Goal: Information Seeking & Learning: Find contact information

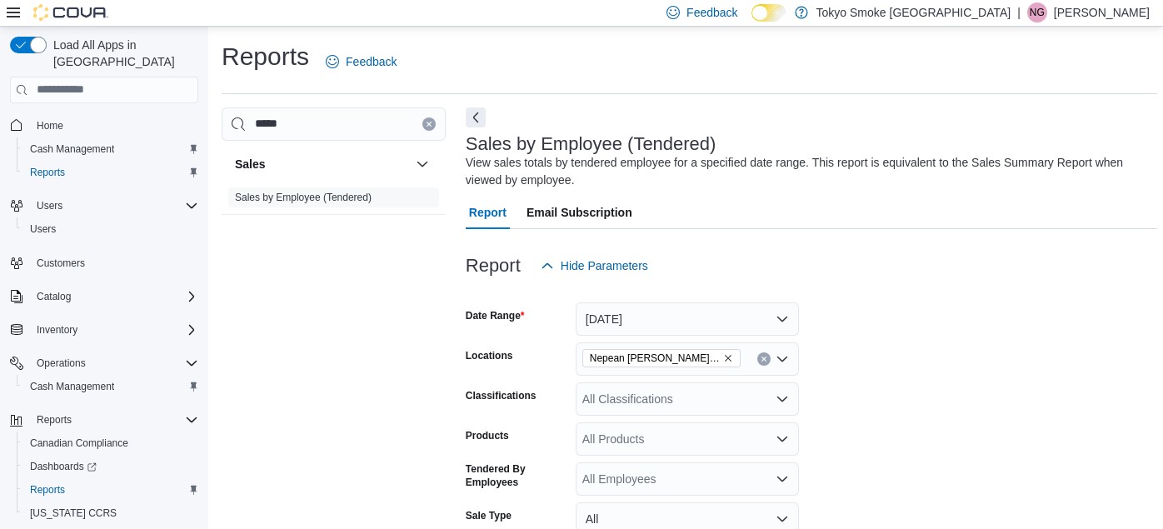
scroll to position [609, 0]
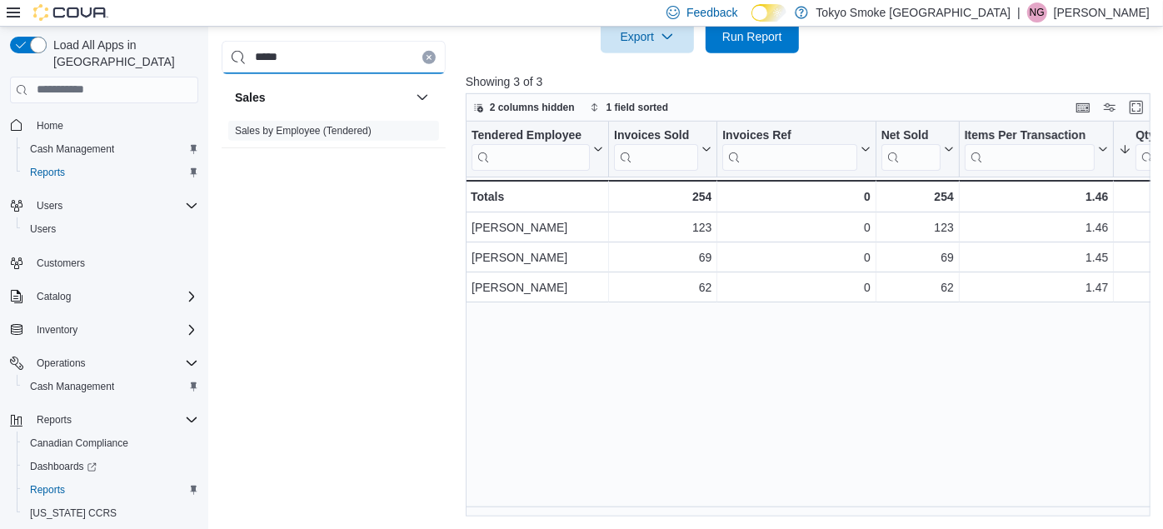
click at [295, 71] on input "*****" at bounding box center [334, 56] width 224 height 33
type input "*"
click at [294, 121] on span "Sales by Employee (Tendered)" at bounding box center [333, 130] width 211 height 20
click at [297, 129] on link "Sales by Employee (Tendered)" at bounding box center [303, 130] width 137 height 12
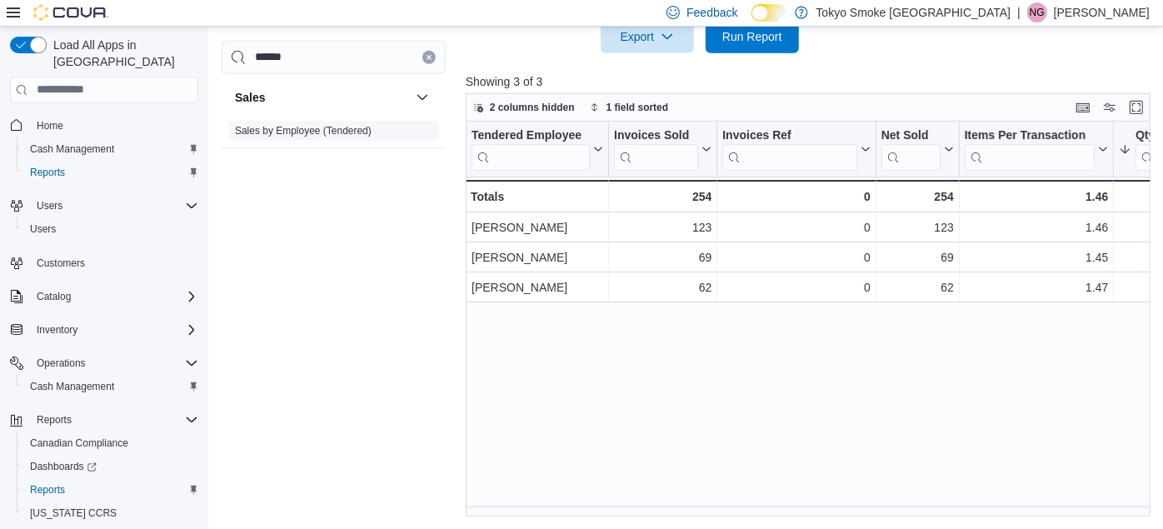
click at [297, 129] on link "Sales by Employee (Tendered)" at bounding box center [303, 130] width 137 height 12
click at [285, 133] on link "Sales by Employee (Tendered)" at bounding box center [303, 130] width 137 height 12
click at [285, 129] on link "Sales by Employee (Tendered)" at bounding box center [303, 130] width 137 height 12
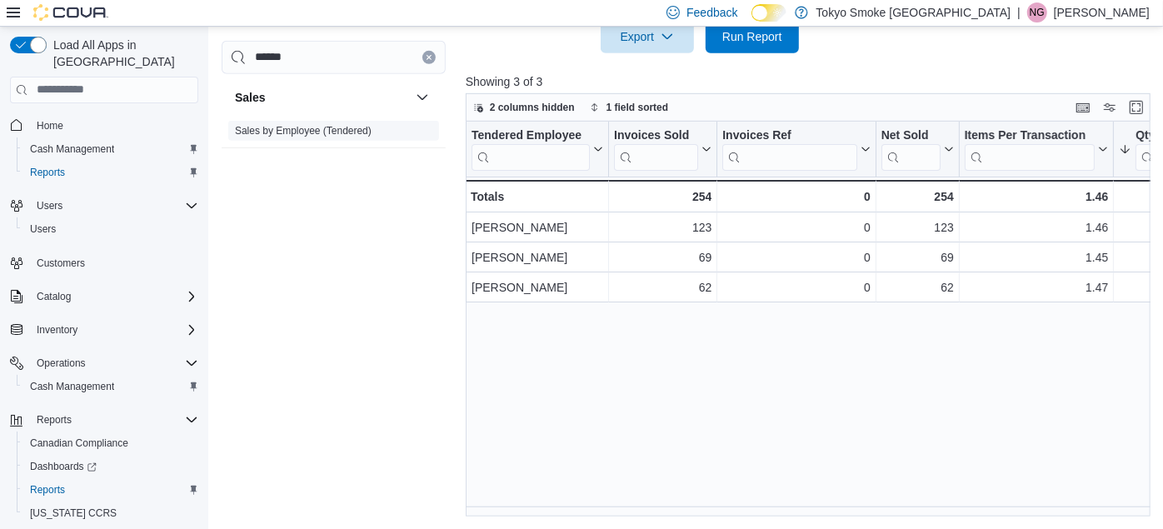
click at [285, 129] on link "Sales by Employee (Tendered)" at bounding box center [303, 130] width 137 height 12
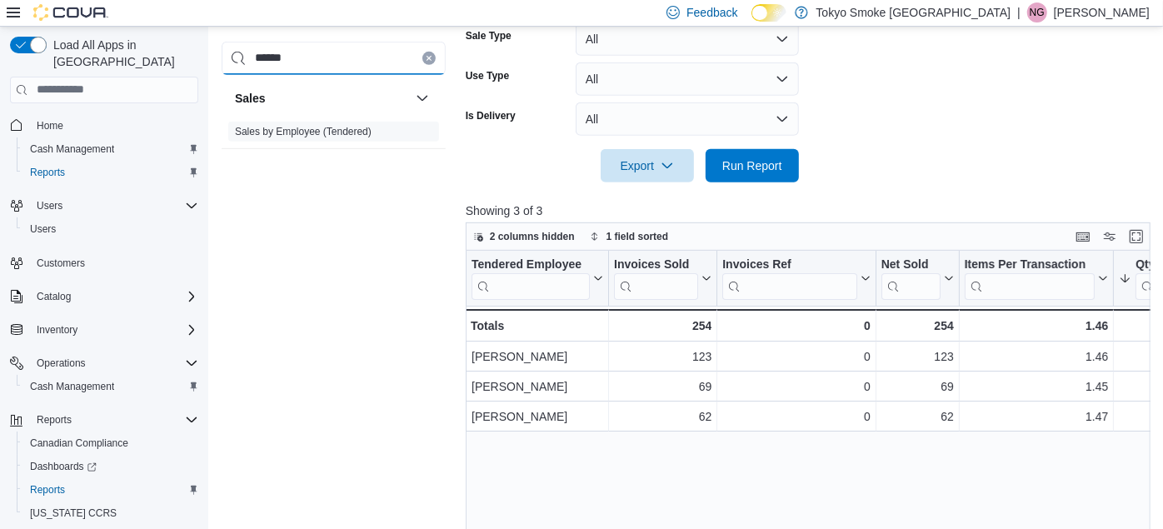
click at [306, 58] on input "******" at bounding box center [334, 58] width 224 height 33
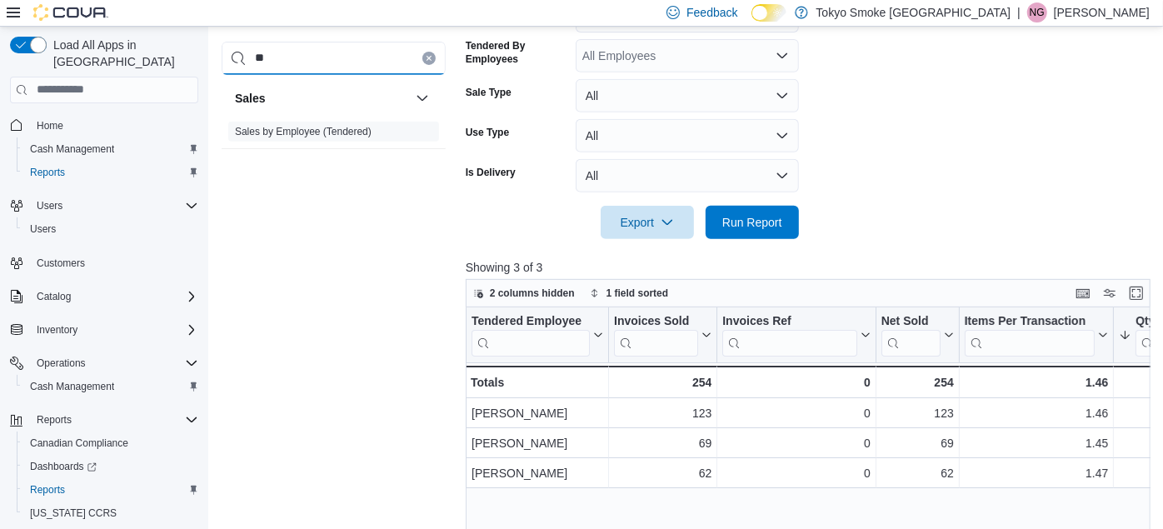
type input "*"
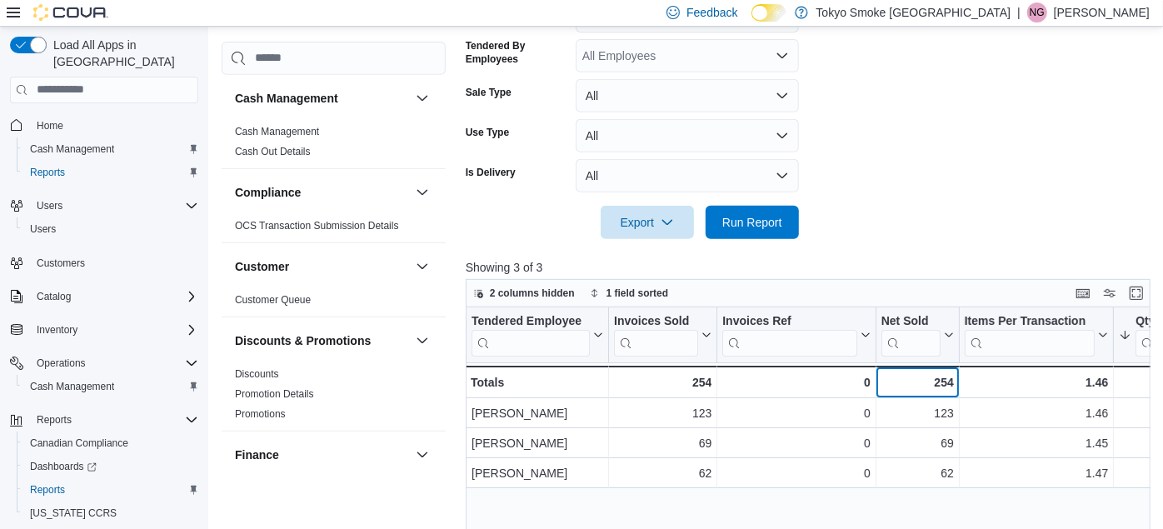
click at [948, 381] on div "254" at bounding box center [917, 383] width 73 height 20
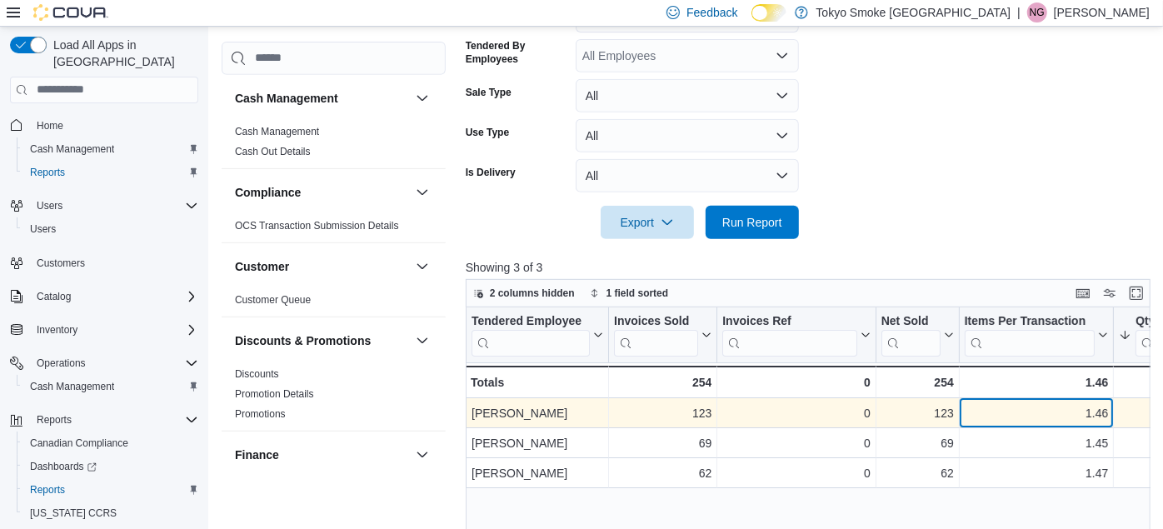
click at [976, 423] on div "1.46 - Items Per Transaction, column 5, row 1" at bounding box center [1037, 413] width 155 height 30
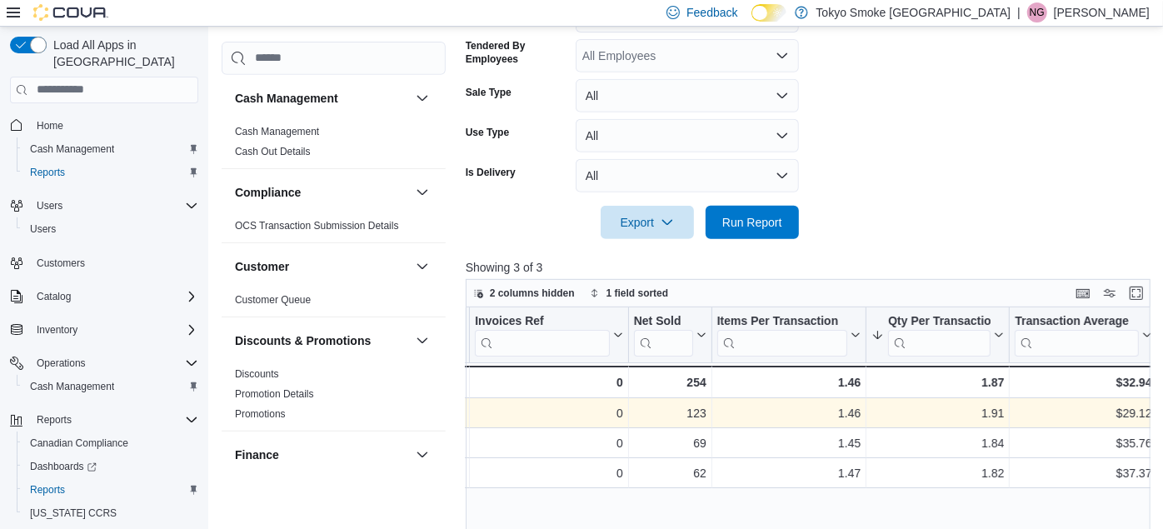
scroll to position [0, 338]
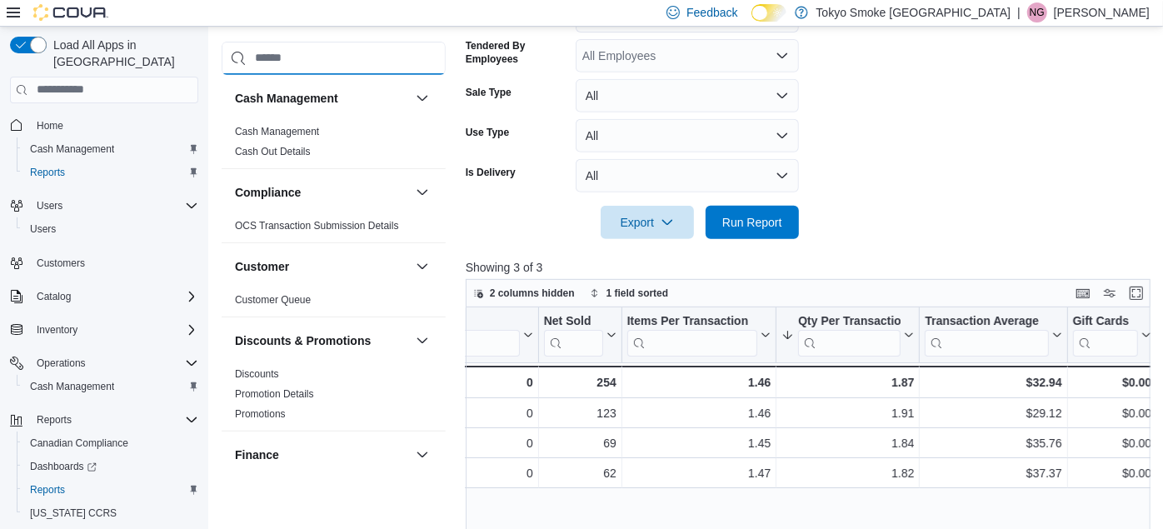
click at [315, 57] on input "search" at bounding box center [334, 58] width 224 height 33
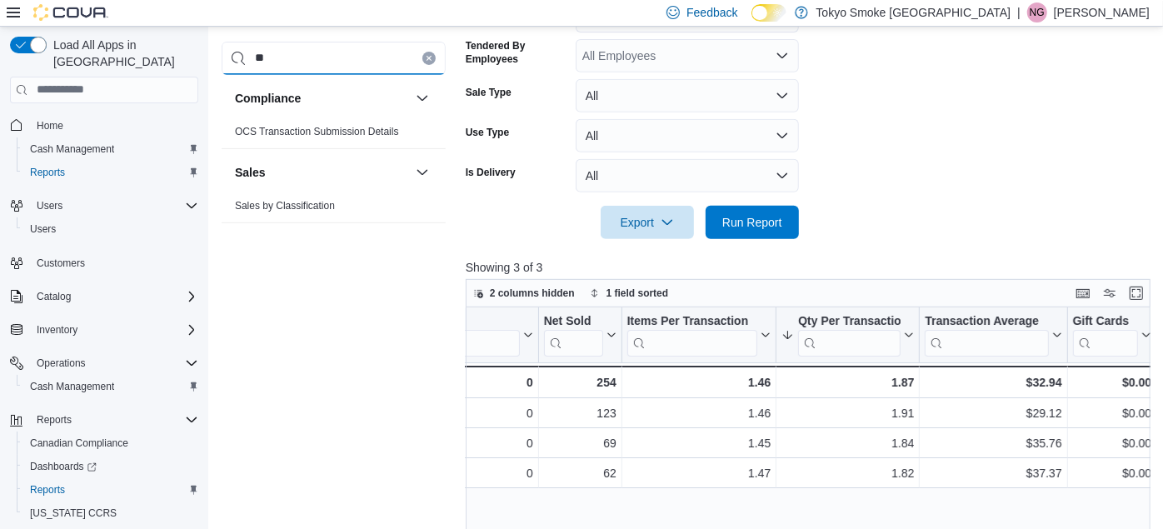
type input "*"
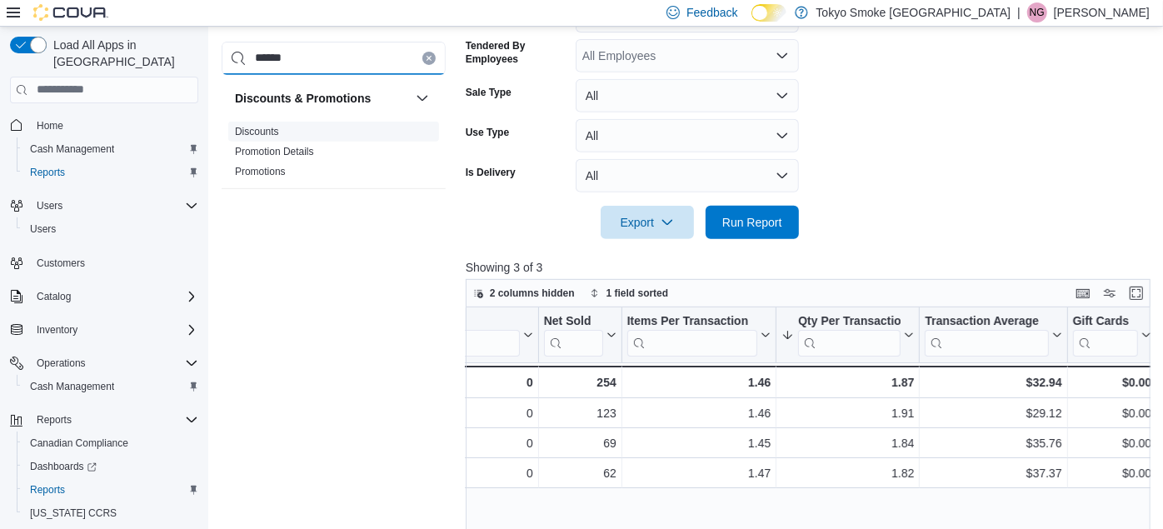
type input "******"
click at [250, 130] on link "Discounts" at bounding box center [257, 132] width 44 height 12
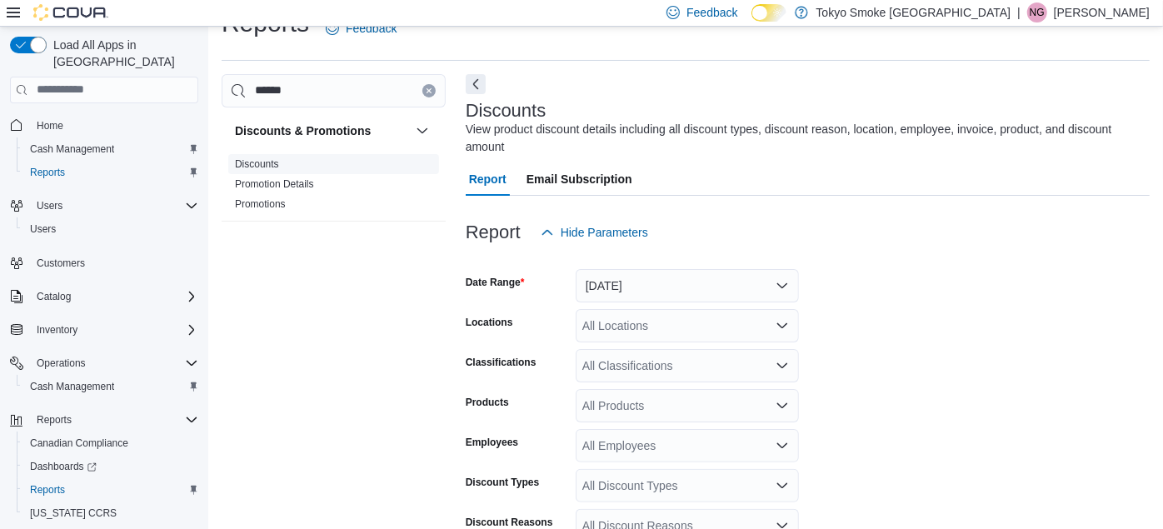
scroll to position [38, 0]
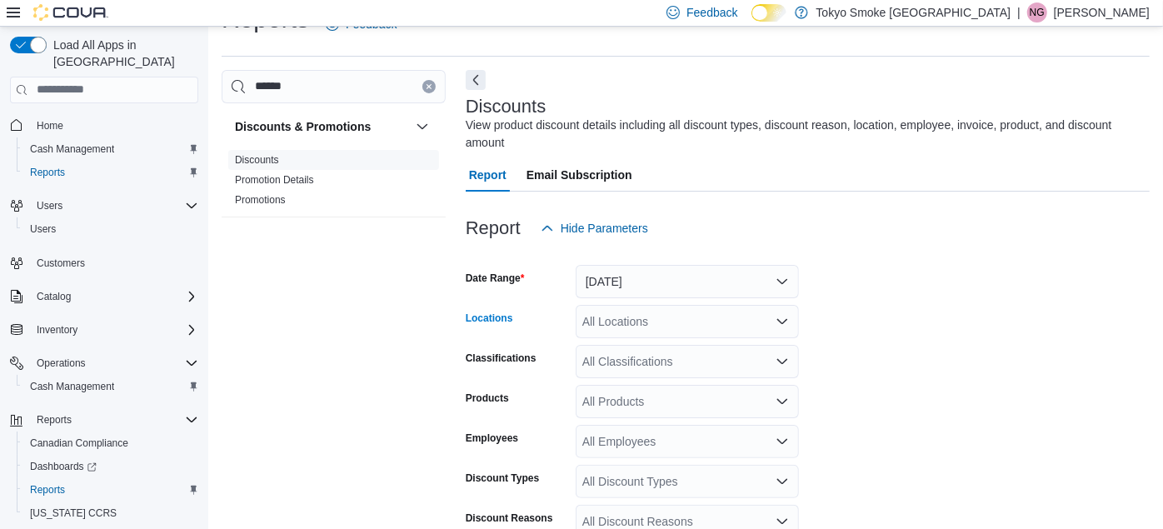
click at [616, 309] on div "All Locations" at bounding box center [687, 321] width 223 height 33
type input "****"
click at [651, 326] on span "Nepean Chapman Mills" at bounding box center [739, 332] width 239 height 17
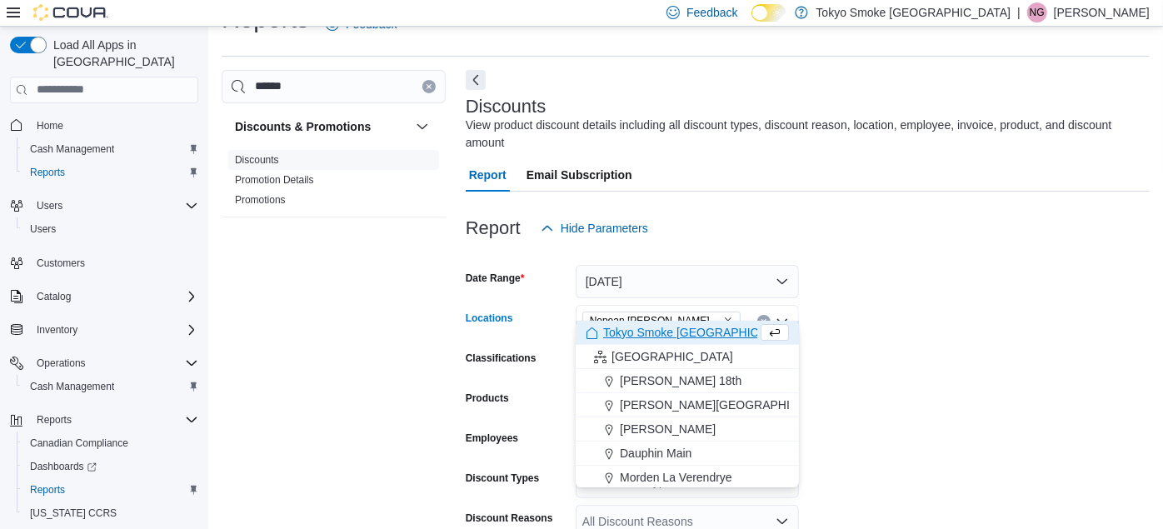
click at [1119, 357] on form "Date Range Yesterday Locations Nepean Chapman Mills Combo box. Selected. Nepean…" at bounding box center [808, 475] width 684 height 460
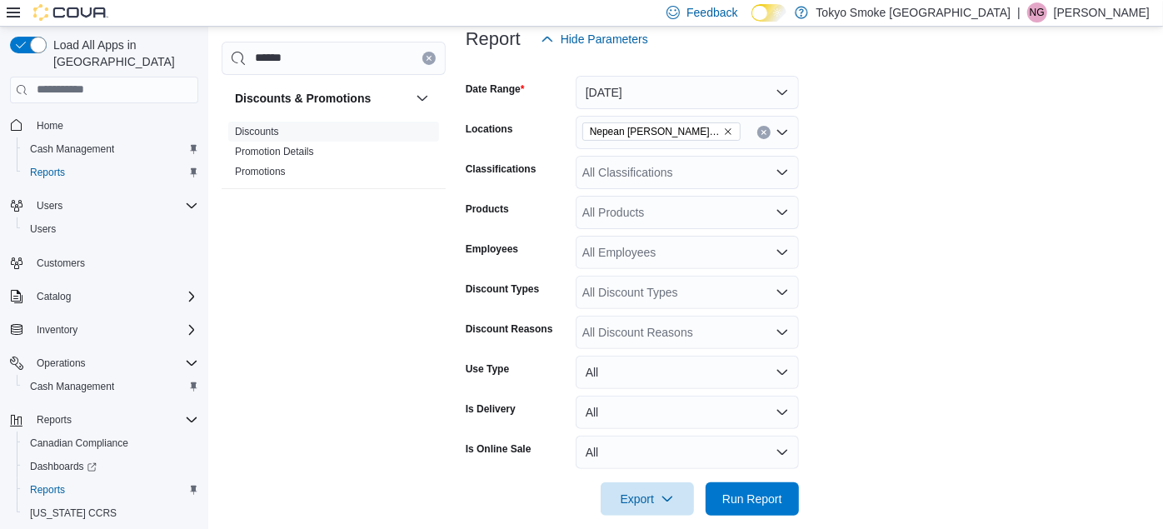
scroll to position [228, 0]
click at [753, 488] on span "Run Report" at bounding box center [753, 496] width 60 height 17
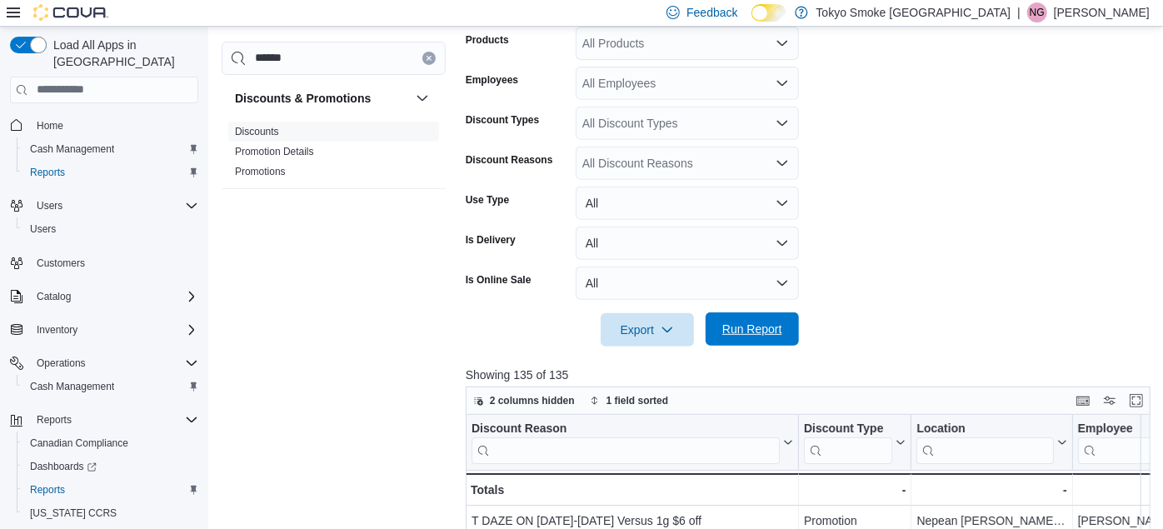
scroll to position [338, 0]
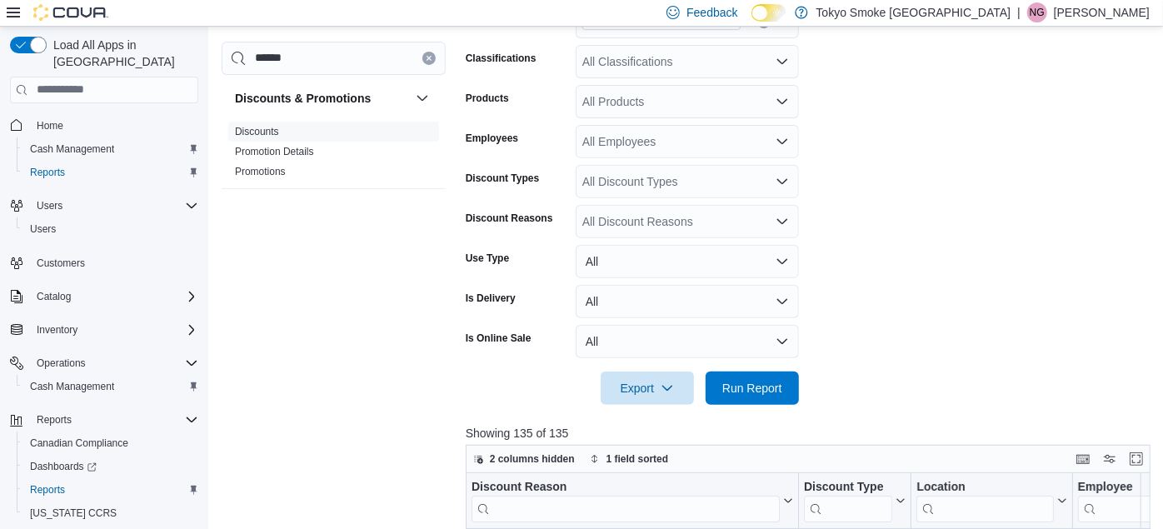
click at [645, 205] on div "All Discount Reasons" at bounding box center [687, 221] width 223 height 33
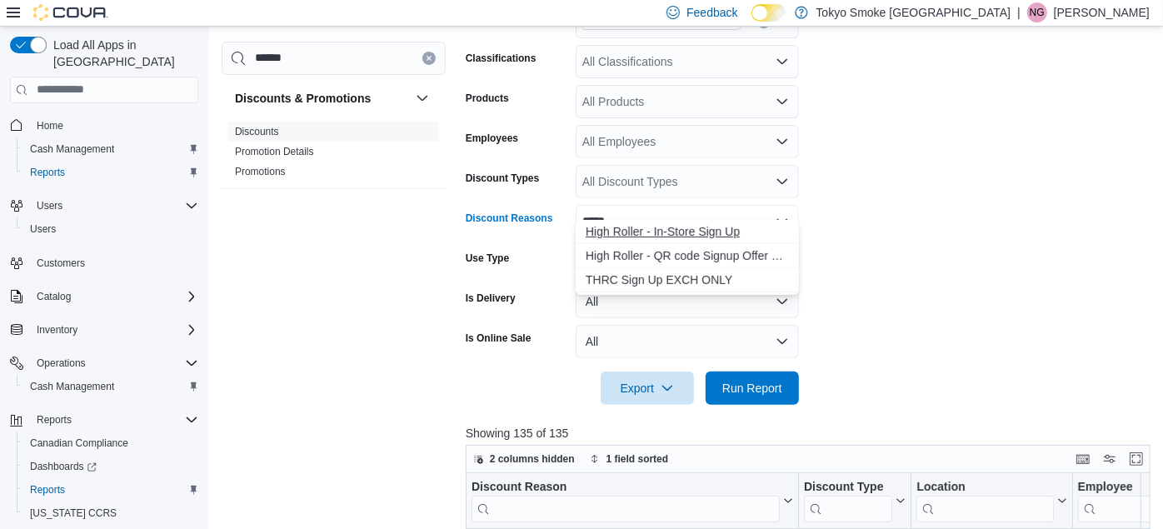
type input "****"
click at [658, 234] on span "High Roller - In-Store Sign Up" at bounding box center [687, 231] width 203 height 17
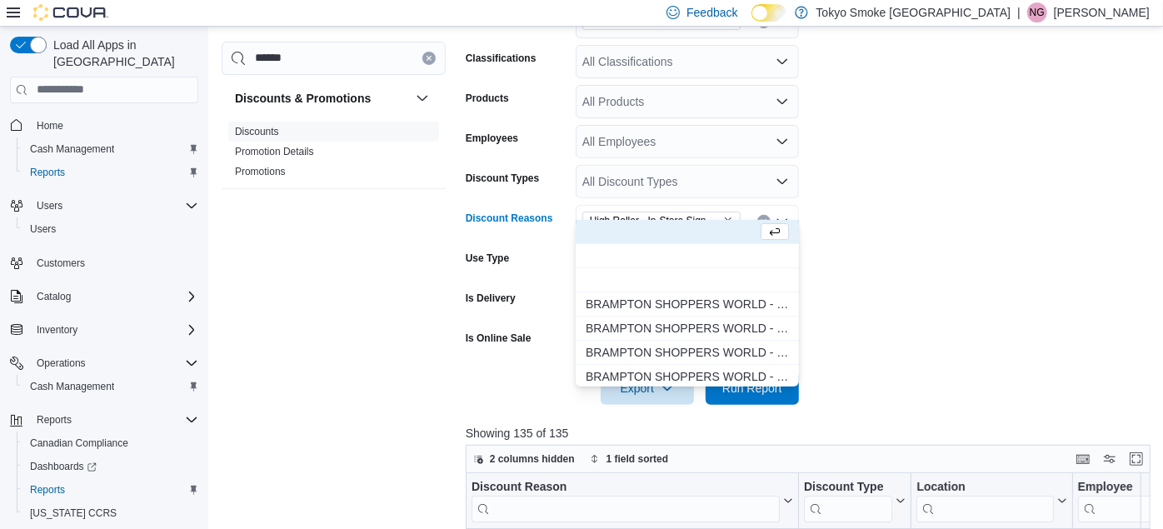
click at [891, 364] on form "Date Range Yesterday Locations Nepean Chapman Mills Classifications All Classif…" at bounding box center [812, 175] width 692 height 460
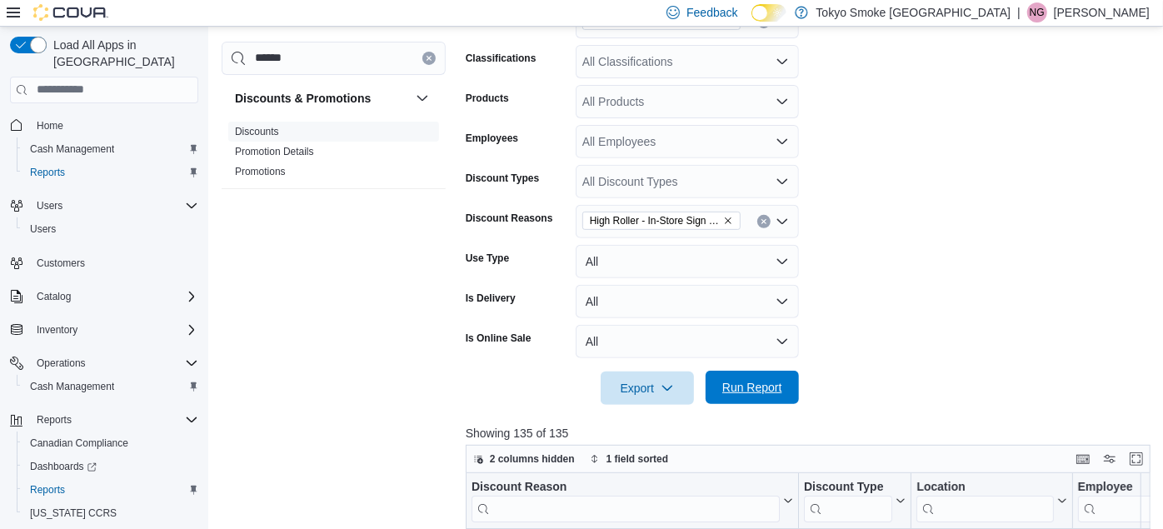
click at [738, 371] on span "Run Report" at bounding box center [752, 387] width 73 height 33
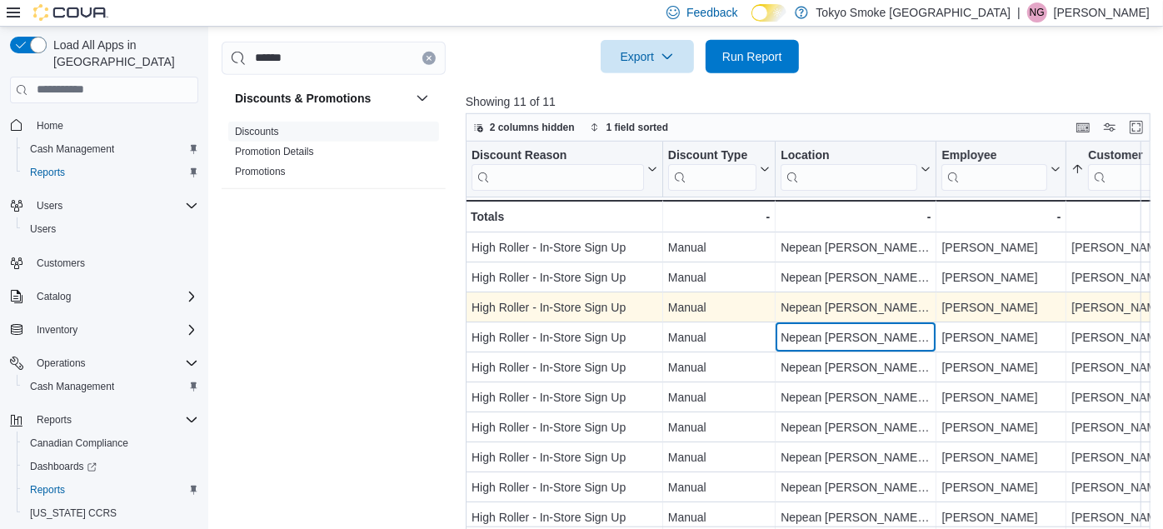
scroll to position [671, 0]
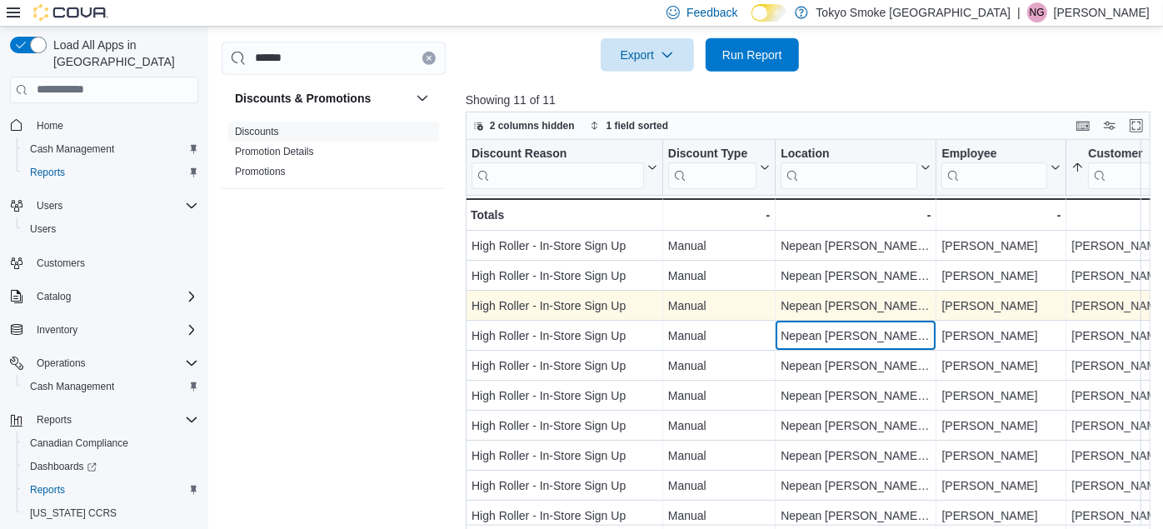
click at [823, 326] on div "Nepean Chapman Mills" at bounding box center [856, 336] width 150 height 20
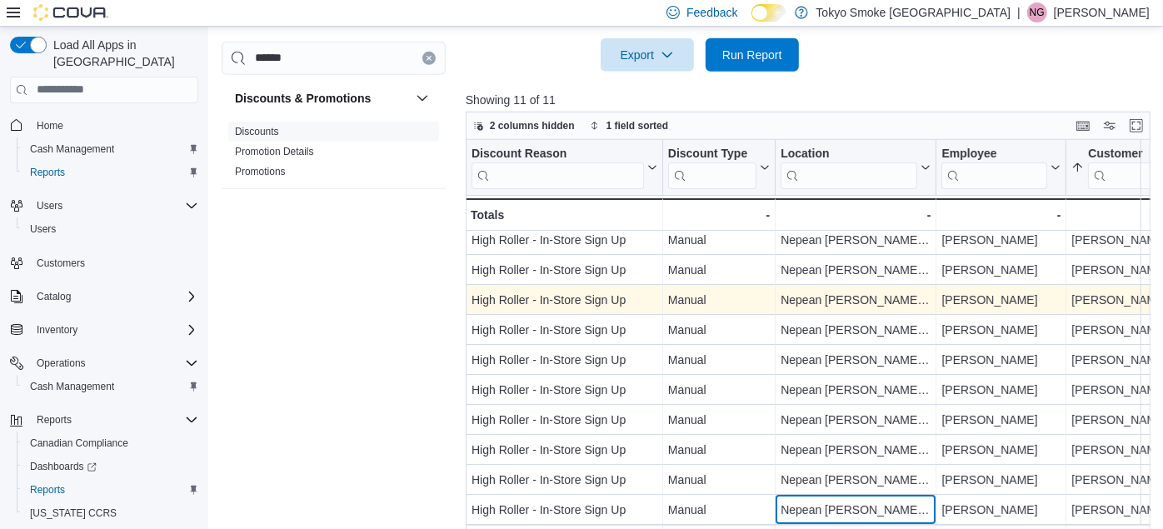
scroll to position [34, 0]
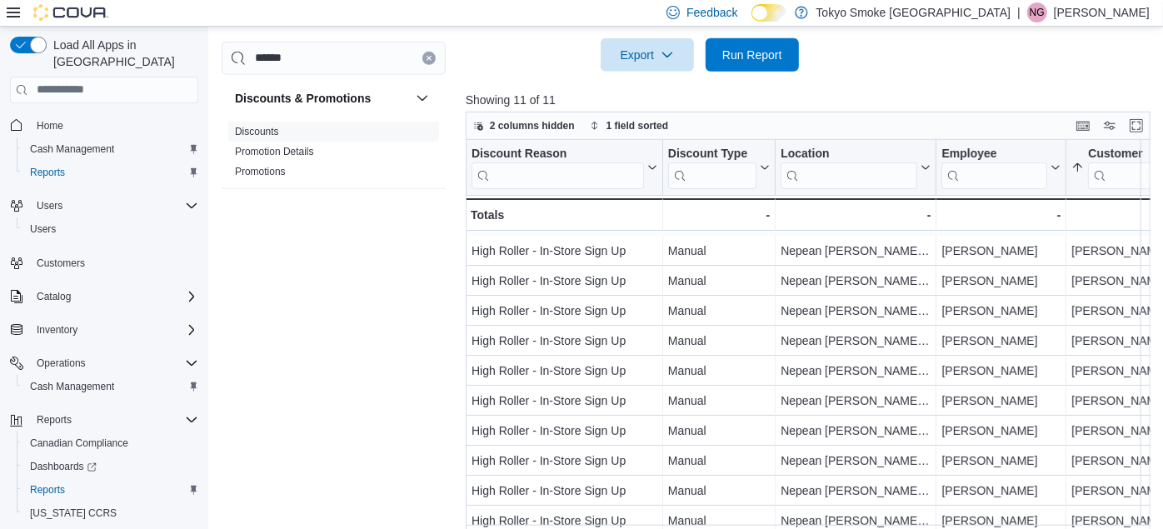
click at [578, 92] on p "Showing 11 of 11" at bounding box center [812, 100] width 692 height 17
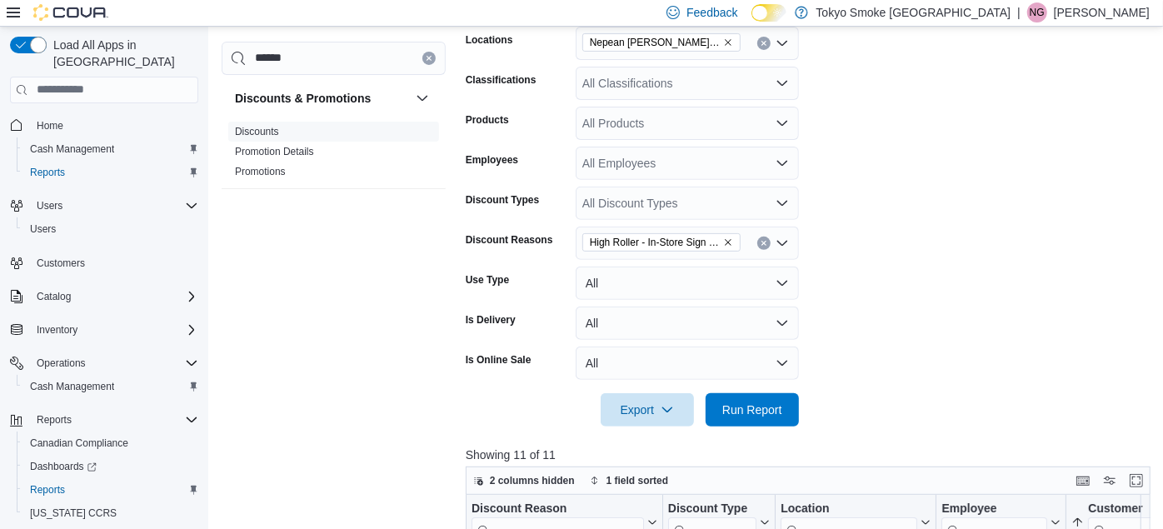
scroll to position [264, 0]
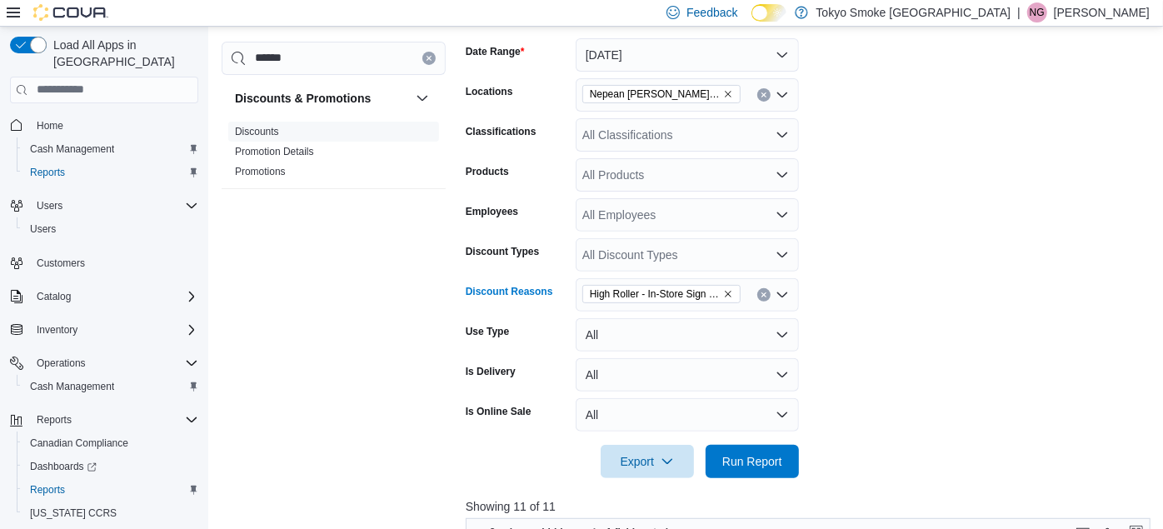
click at [724, 289] on icon "Remove High Roller - In-Store Sign Up from selection in this group" at bounding box center [728, 294] width 10 height 10
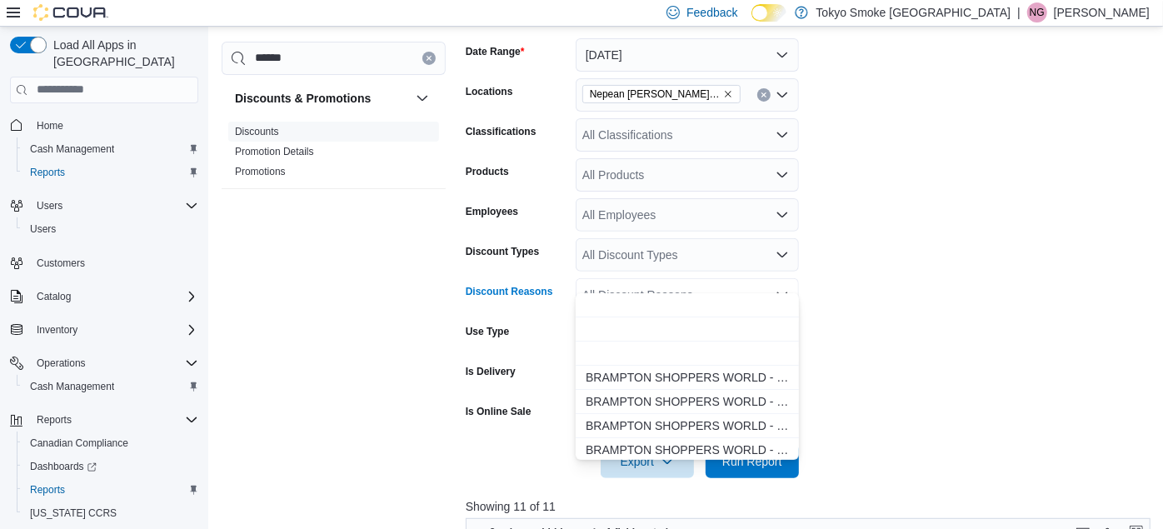
click at [724, 278] on div "All Discount Reasons Combo box. Selected. Combo box input. All Discount Reasons…" at bounding box center [687, 294] width 223 height 33
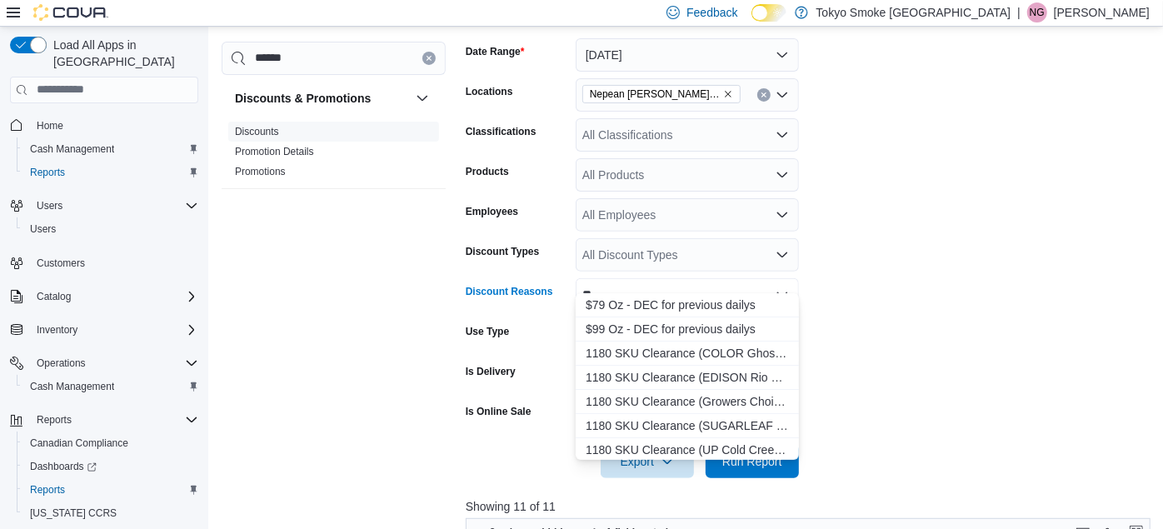
type input "*"
type input "****"
click at [666, 308] on span "High Roller - Redemption" at bounding box center [687, 305] width 203 height 17
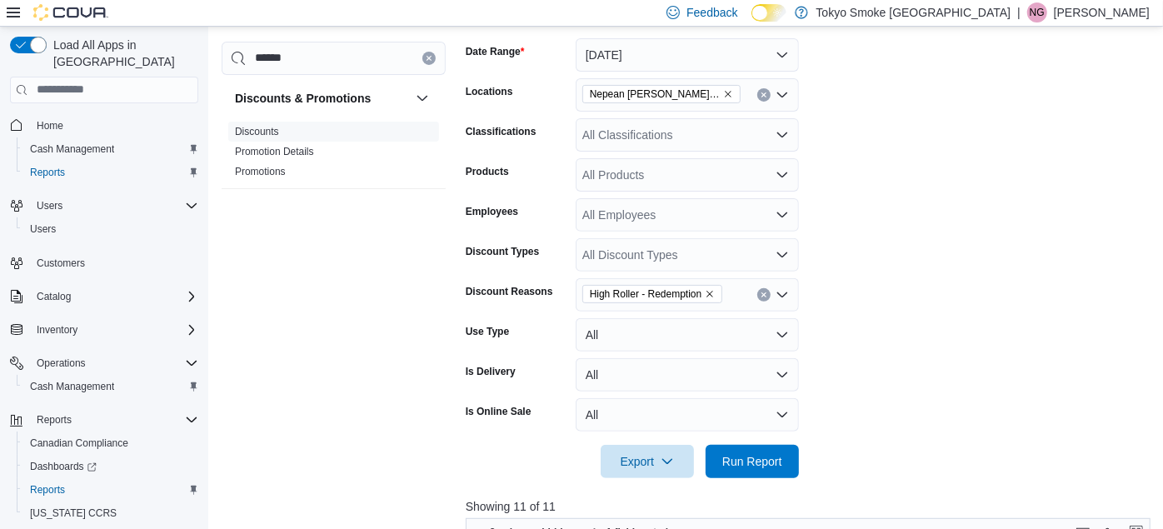
click at [1118, 318] on form "Date Range Yesterday Locations Nepean Chapman Mills Classifications All Classif…" at bounding box center [812, 248] width 692 height 460
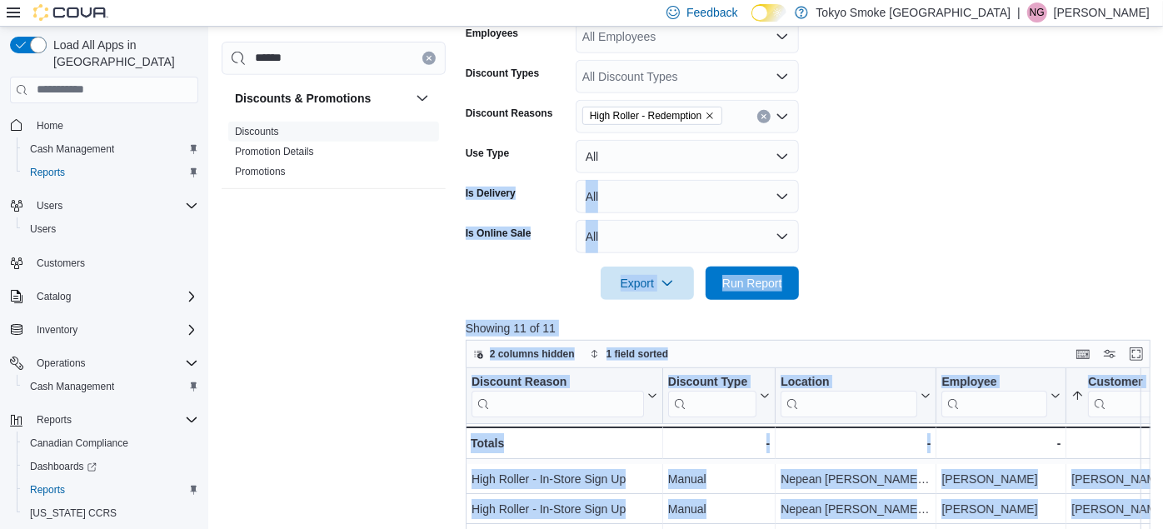
scroll to position [449, 0]
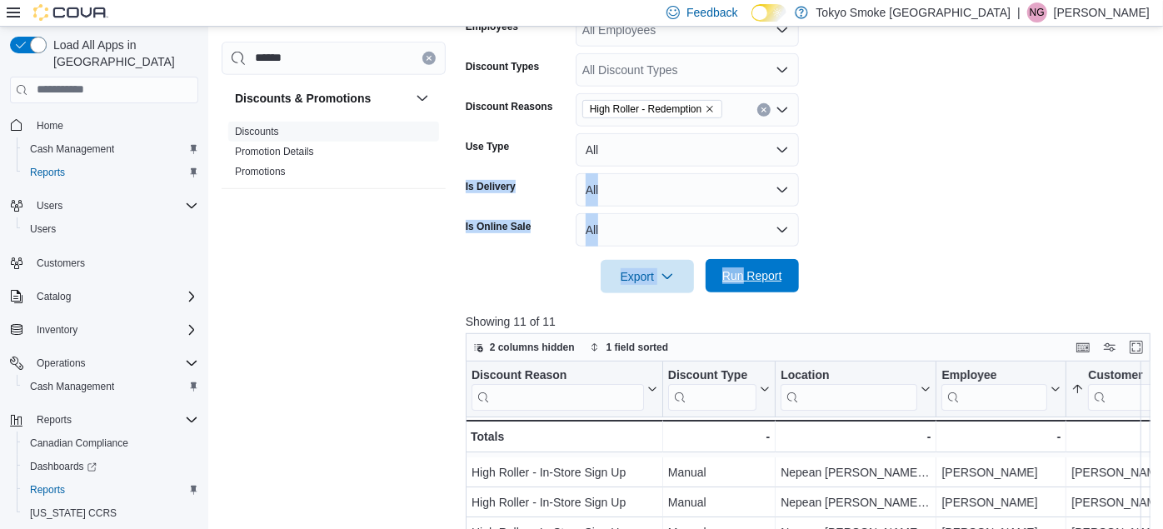
drag, startPoint x: 1118, startPoint y: 318, endPoint x: 716, endPoint y: 253, distance: 407.7
click at [716, 253] on form "Date Range Yesterday Locations Nepean Chapman Mills Classifications All Classif…" at bounding box center [812, 63] width 692 height 460
click at [716, 259] on button "Run Report" at bounding box center [752, 275] width 93 height 33
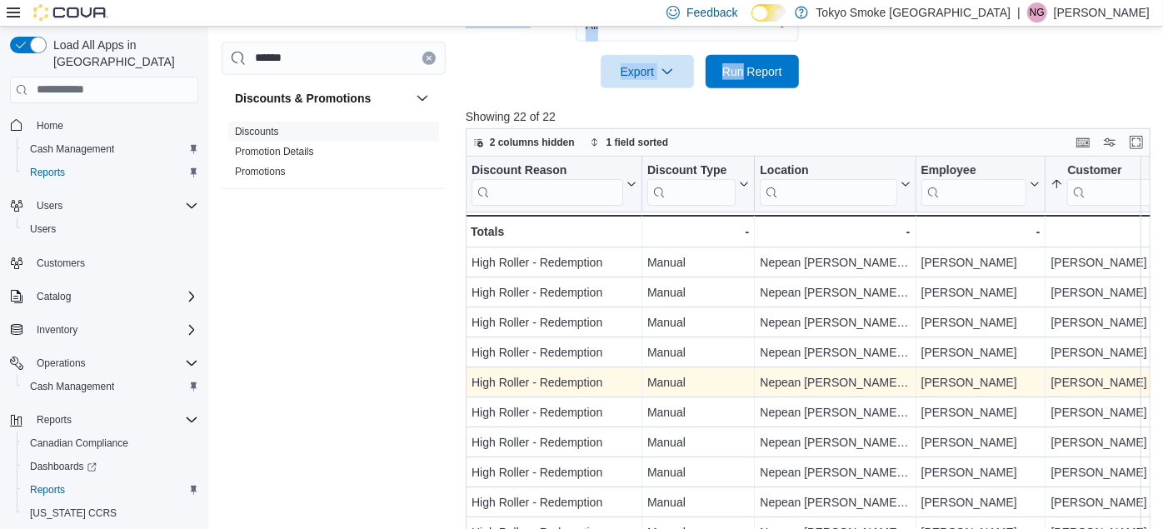
scroll to position [671, 0]
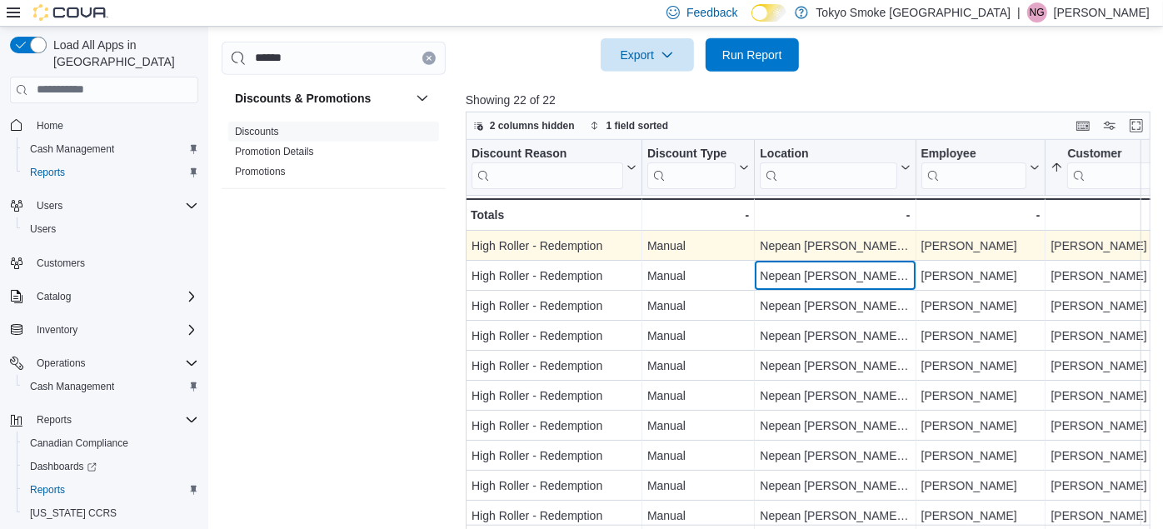
click at [898, 239] on div "Nepean Chapman Mills - Location, column 3, row 1" at bounding box center [835, 246] width 161 height 30
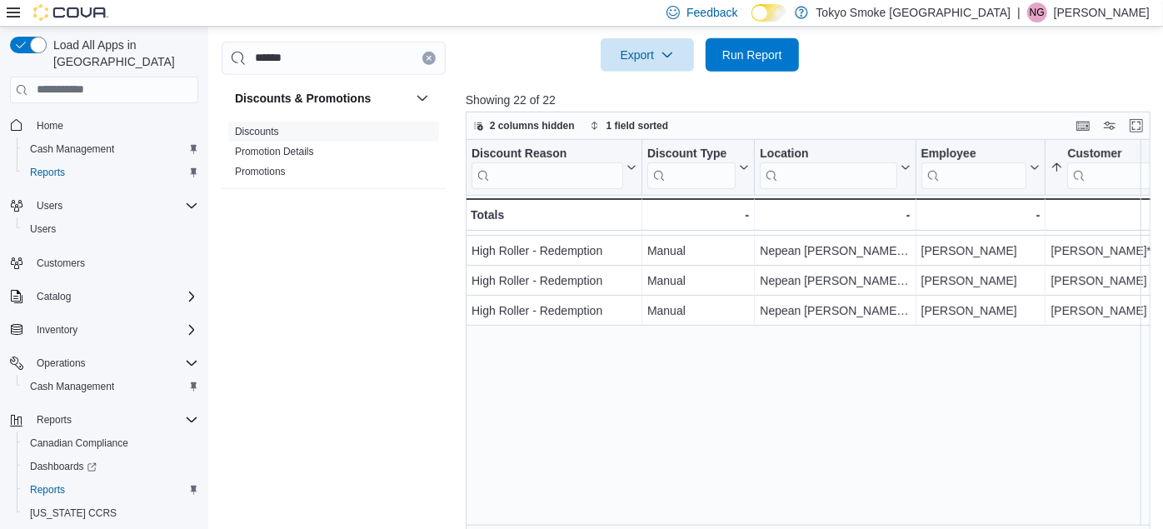
scroll to position [0, 0]
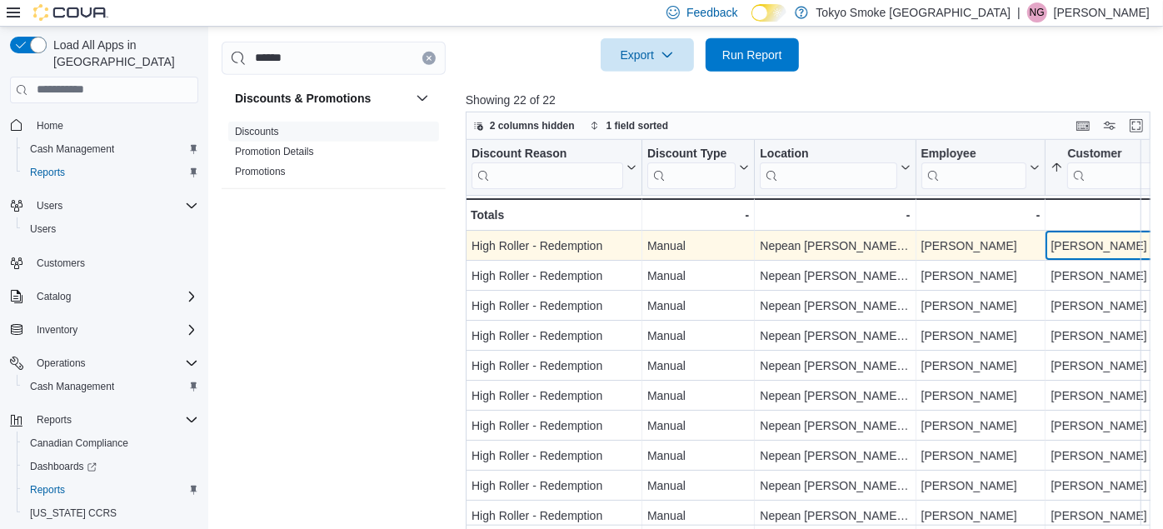
click at [1057, 236] on div "Angela Reid" at bounding box center [1130, 246] width 158 height 20
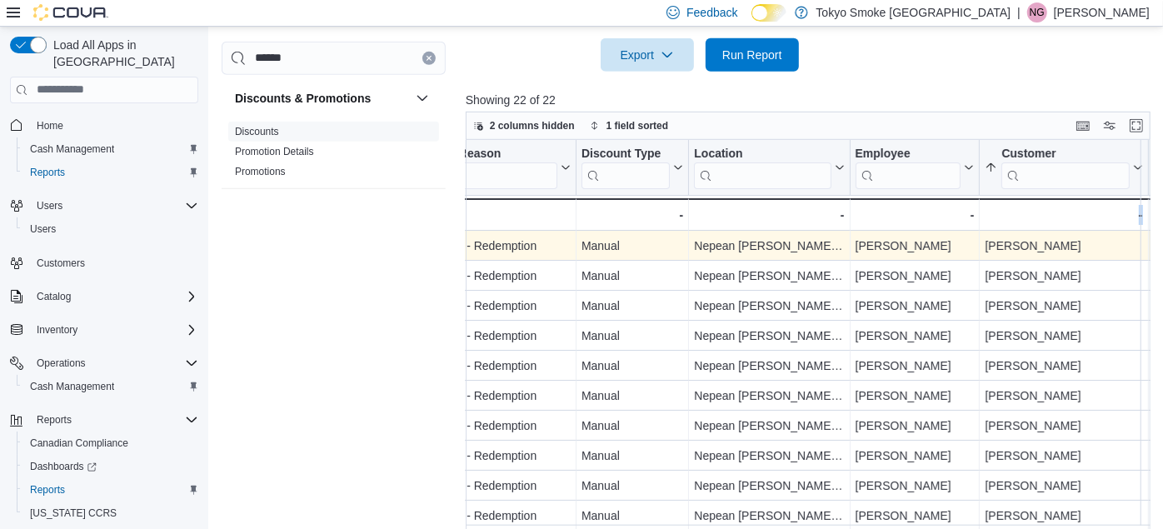
click at [1057, 222] on div "Discount Reason Click to view column header actions Discount Type Click to view…" at bounding box center [812, 338] width 692 height 396
drag, startPoint x: 1057, startPoint y: 222, endPoint x: 1028, endPoint y: 218, distance: 28.5
click at [1028, 236] on div "Angela Reid" at bounding box center [1064, 246] width 158 height 20
copy div "Angela Reid"
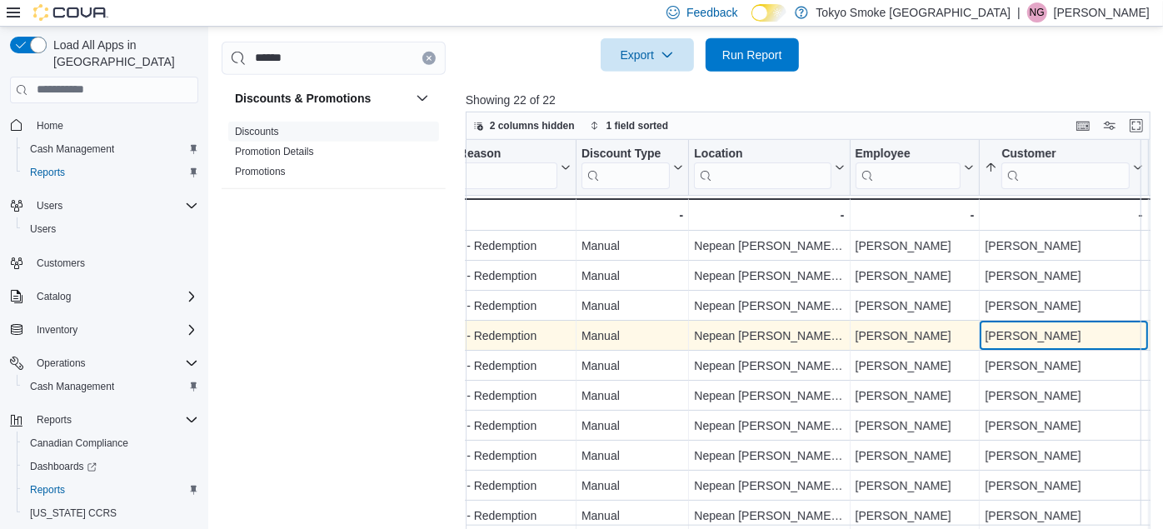
click at [1007, 326] on div "Angela Reid" at bounding box center [1064, 336] width 158 height 20
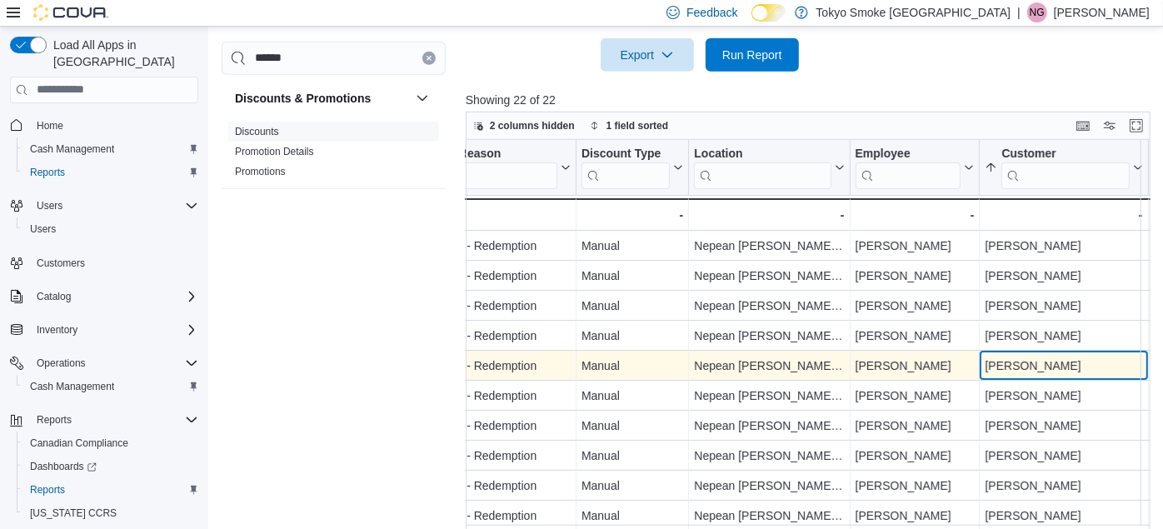
click at [1004, 356] on div "Cory Switzer" at bounding box center [1064, 366] width 158 height 20
copy div "Cory Switzer"
click at [919, 356] on div "Will Holmes" at bounding box center [914, 366] width 119 height 20
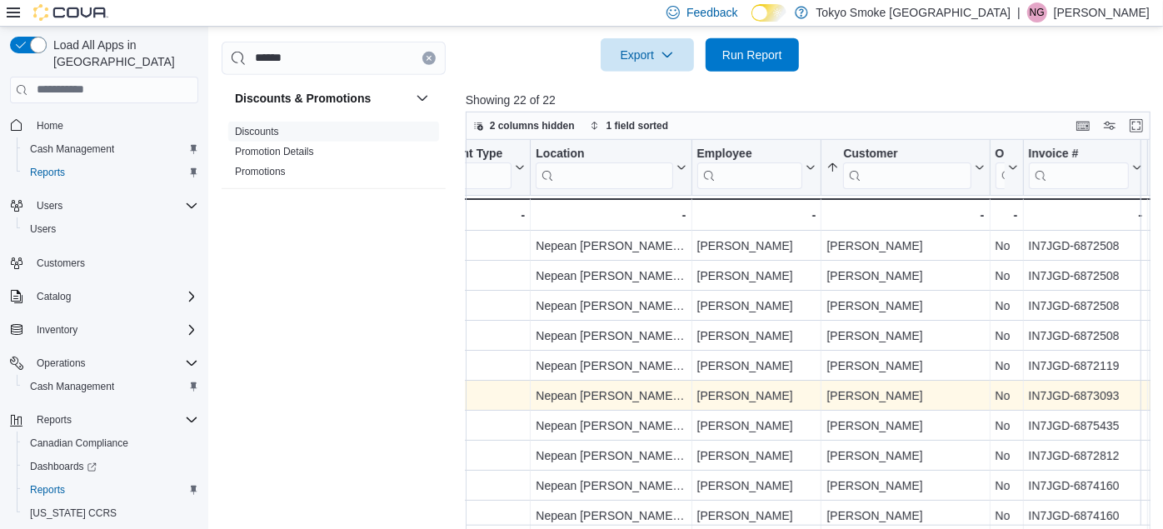
scroll to position [0, 352]
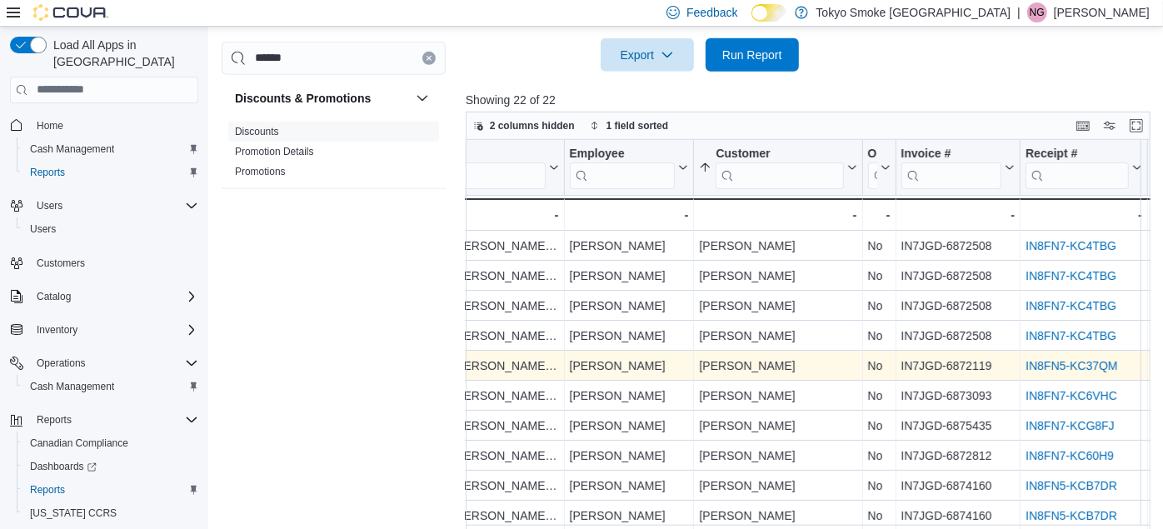
click at [1044, 359] on link "IN8FN5-KC37QM" at bounding box center [1072, 365] width 92 height 13
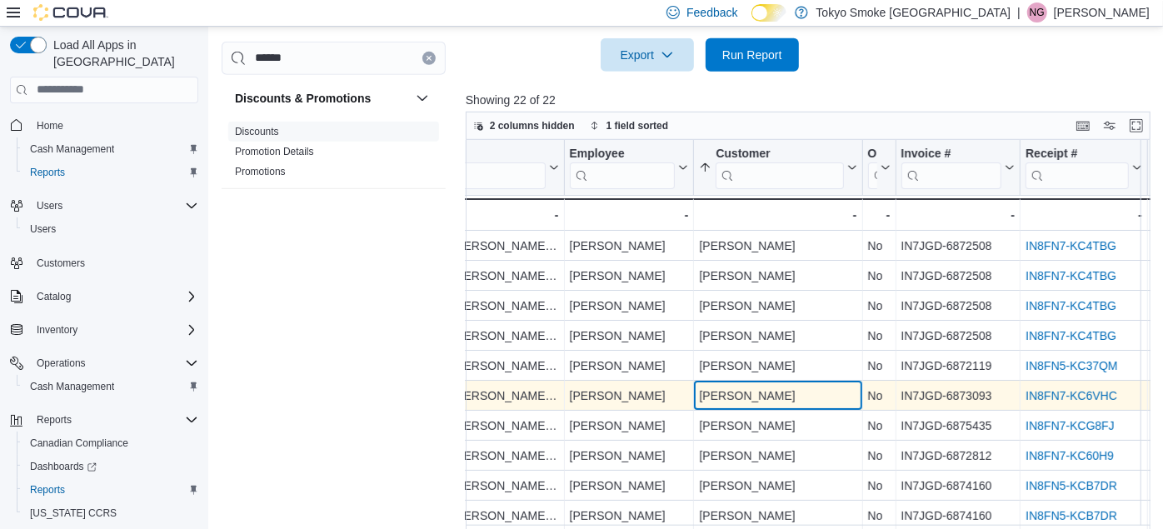
click at [725, 386] on div "Dan Gillrie" at bounding box center [778, 396] width 158 height 20
copy div "Dan Gillrie"
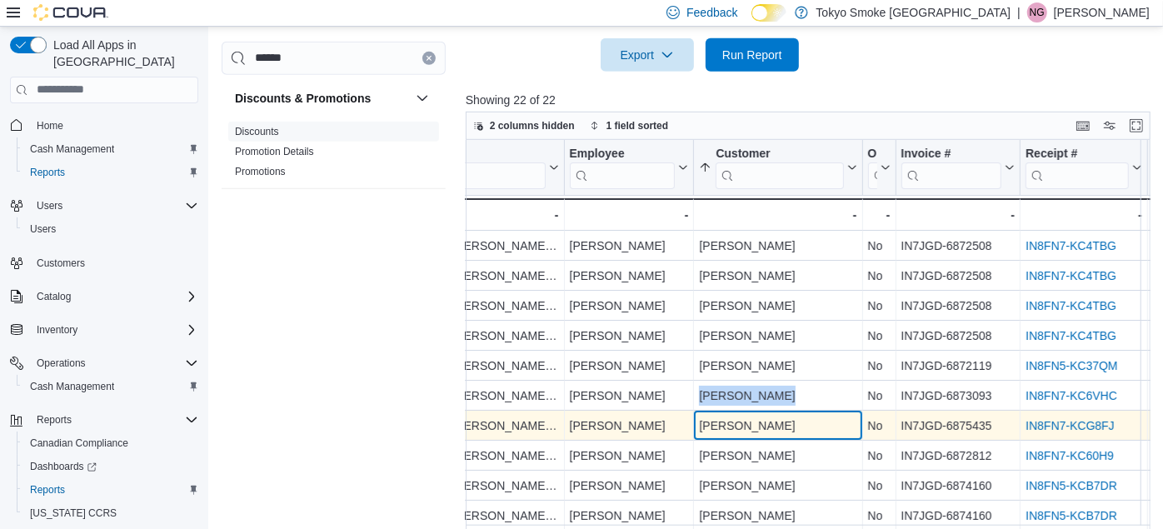
click at [728, 416] on div "Dan Squirrell" at bounding box center [778, 426] width 158 height 20
click at [719, 416] on div "Dan Squirrell" at bounding box center [778, 426] width 158 height 20
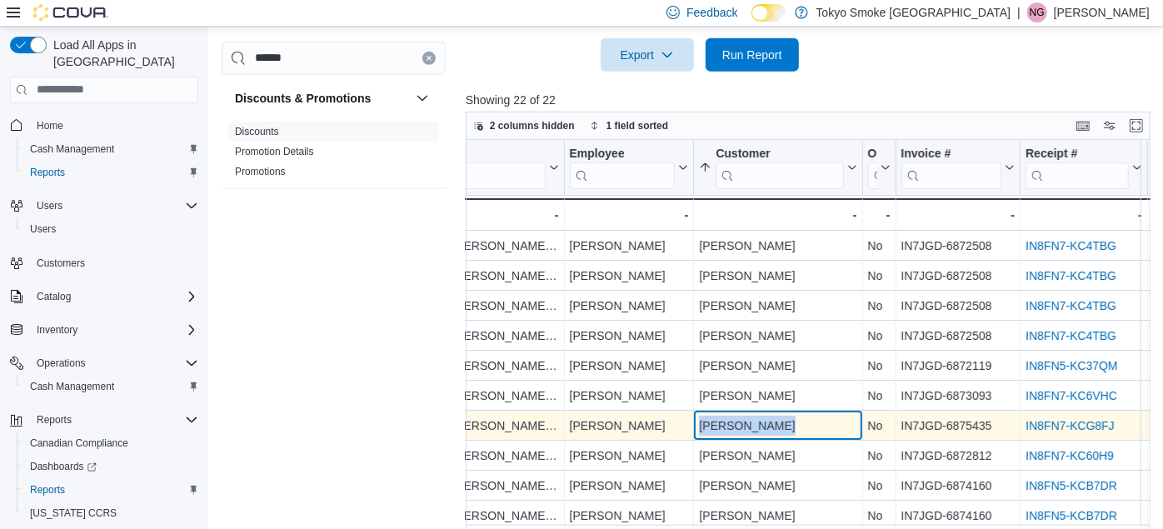
click at [719, 416] on div "Dan Squirrell" at bounding box center [778, 426] width 158 height 20
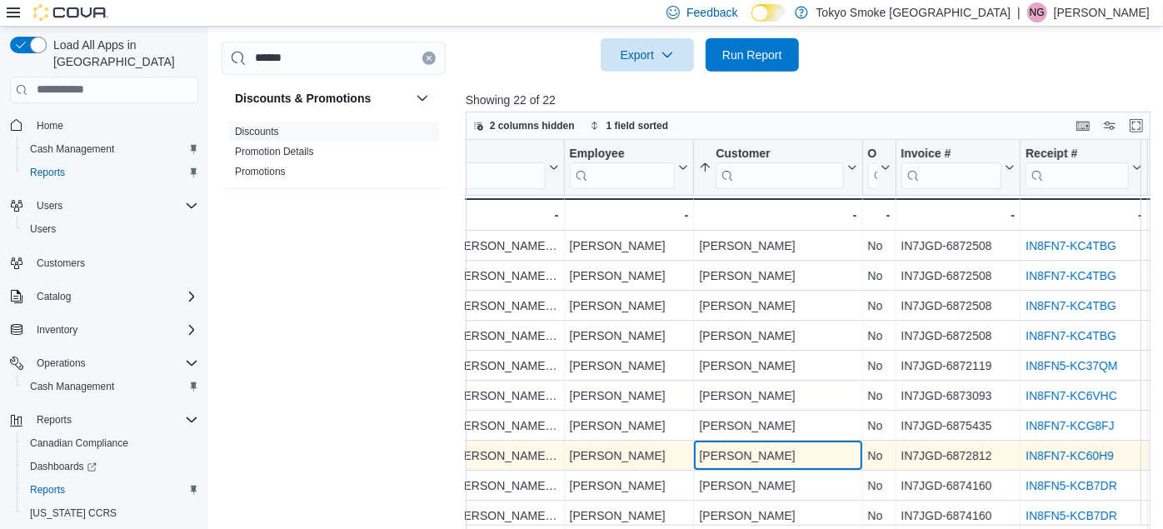
click at [714, 446] on div "Lise Cody" at bounding box center [778, 456] width 158 height 20
copy div "Lise Cody"
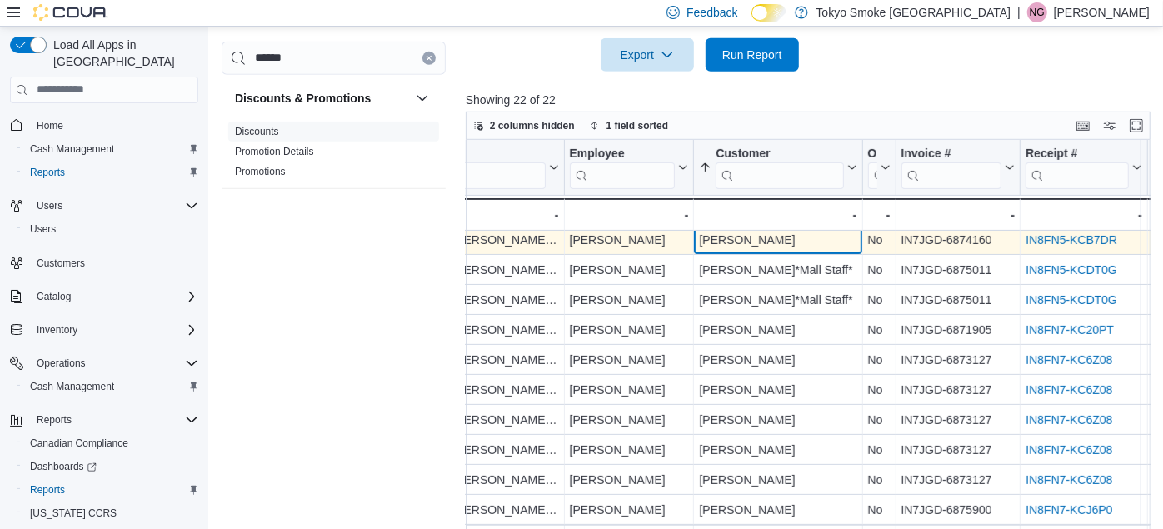
scroll to position [300, 352]
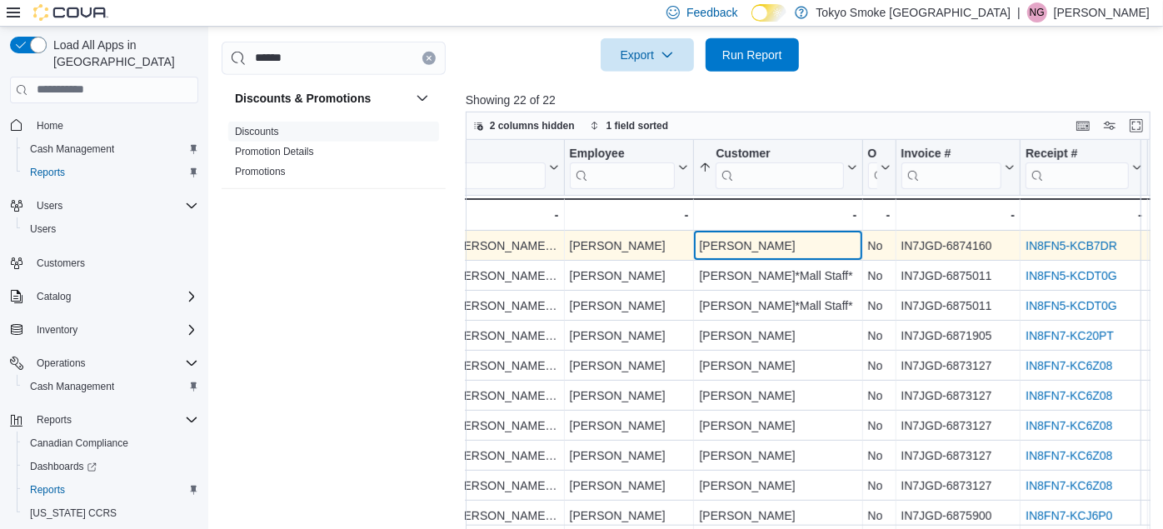
click at [721, 223] on div "Discount Reason Click to view column header actions Discount Type Click to view…" at bounding box center [812, 338] width 692 height 396
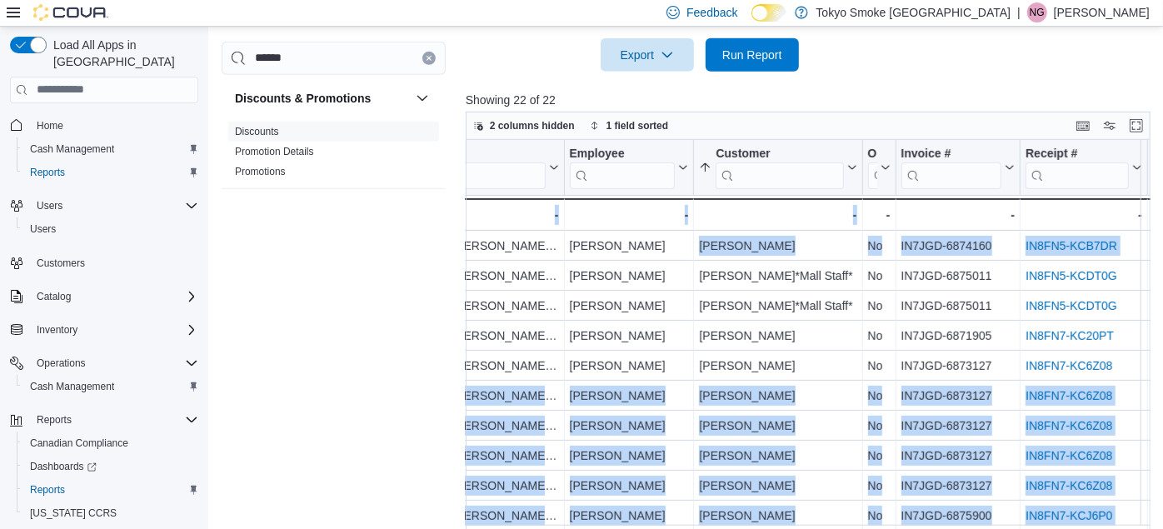
click at [721, 223] on div "Discount Reason Click to view column header actions Discount Type Click to view…" at bounding box center [812, 338] width 692 height 396
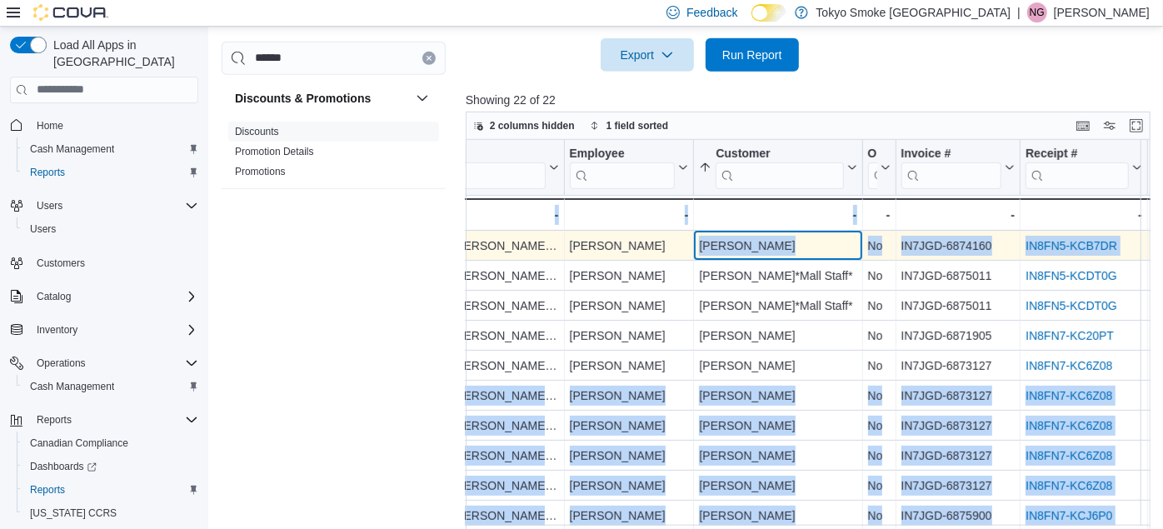
click at [721, 236] on div "Sean Helferty" at bounding box center [778, 246] width 158 height 20
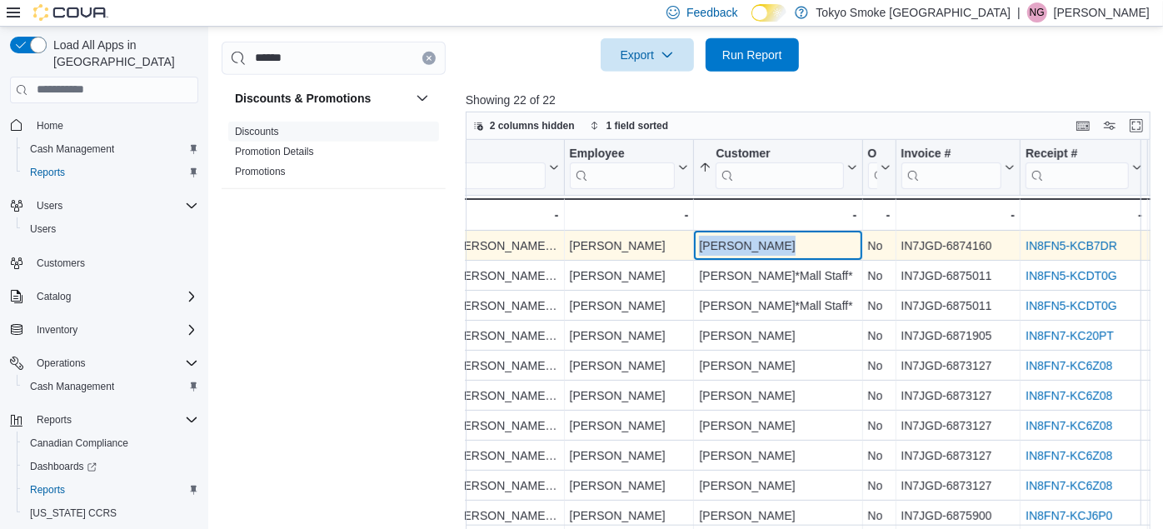
copy div "Sean Helferty"
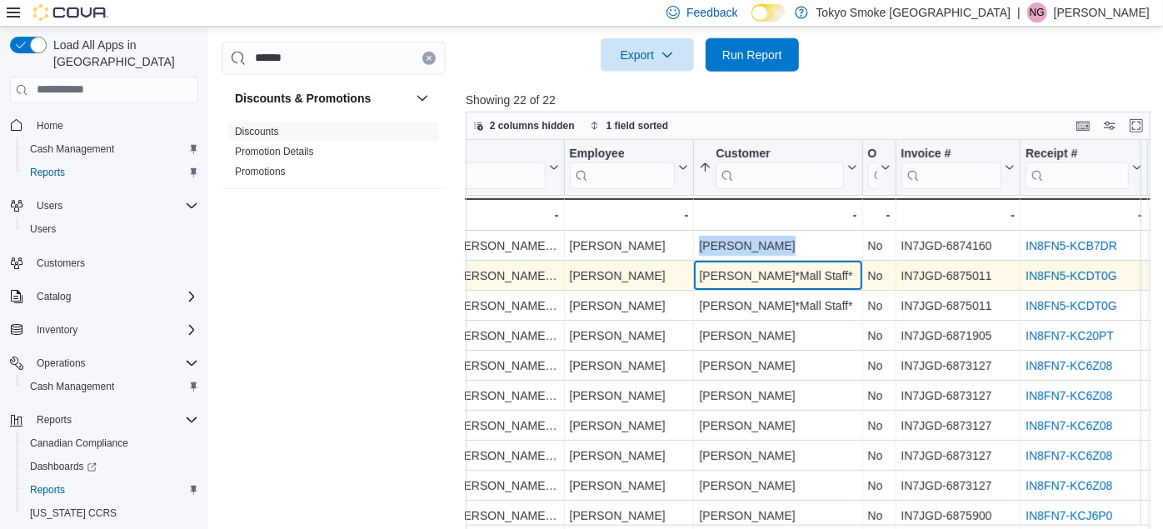
click at [703, 266] on div "Taha Youssef*Mall Staff*" at bounding box center [778, 276] width 158 height 20
copy div "Taha Youssef*Mall Staff*"
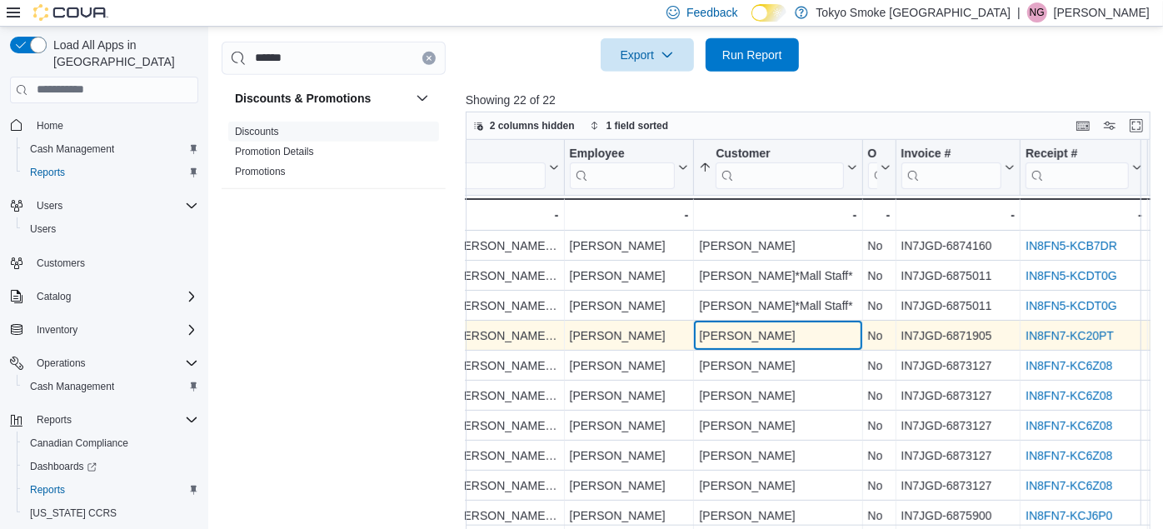
click at [756, 326] on div "Tammy Yenson" at bounding box center [778, 336] width 158 height 20
copy div "Tammy Yenson"
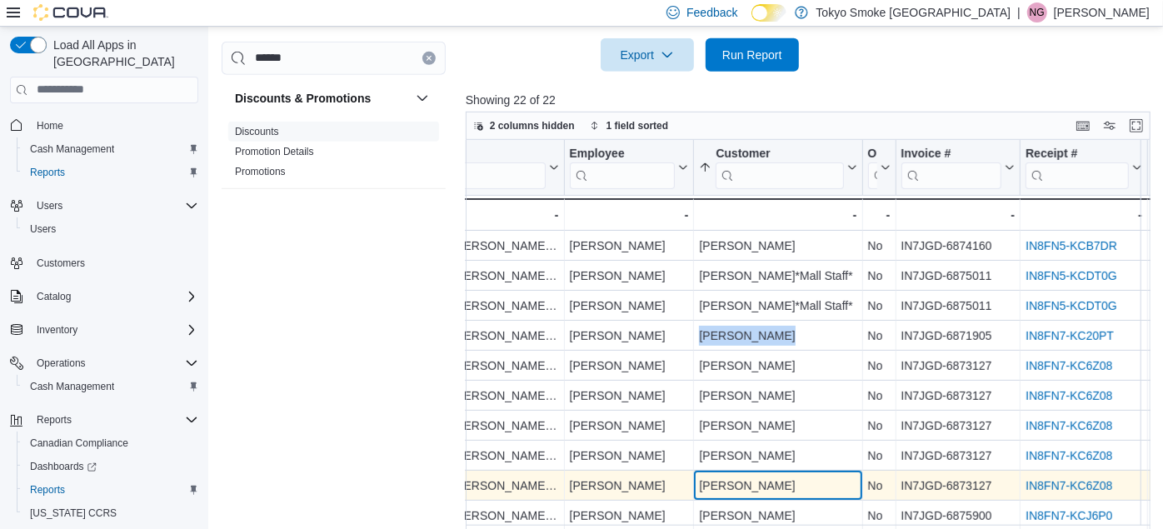
click at [733, 476] on div "Tara Simser" at bounding box center [778, 486] width 158 height 20
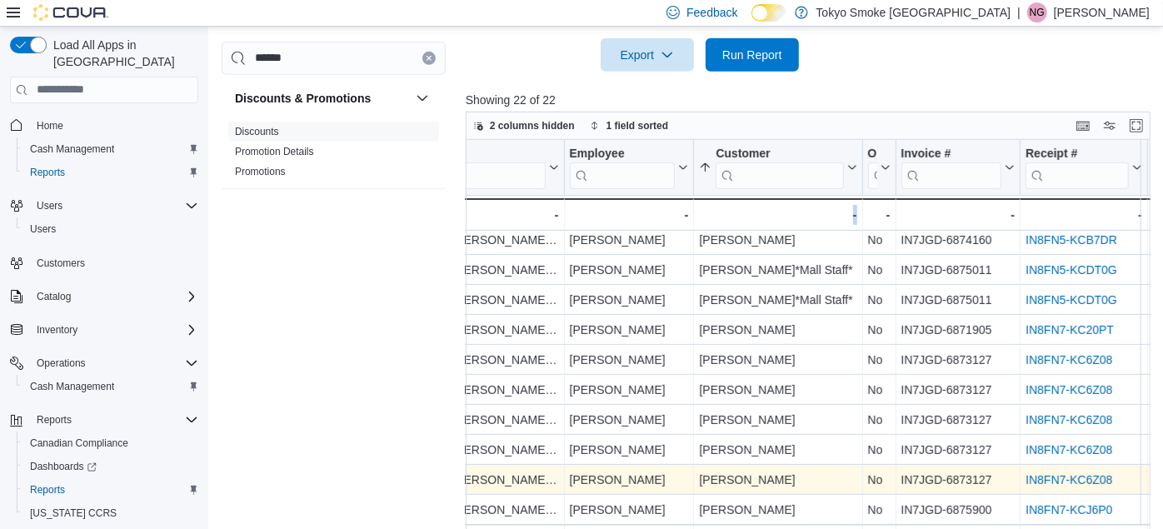
click at [733, 459] on div "Discount Reason Click to view column header actions Discount Type Click to view…" at bounding box center [812, 338] width 692 height 396
copy div "Tara Simser"
click at [1049, 473] on link "IN8FN7-KC6Z08" at bounding box center [1069, 479] width 87 height 13
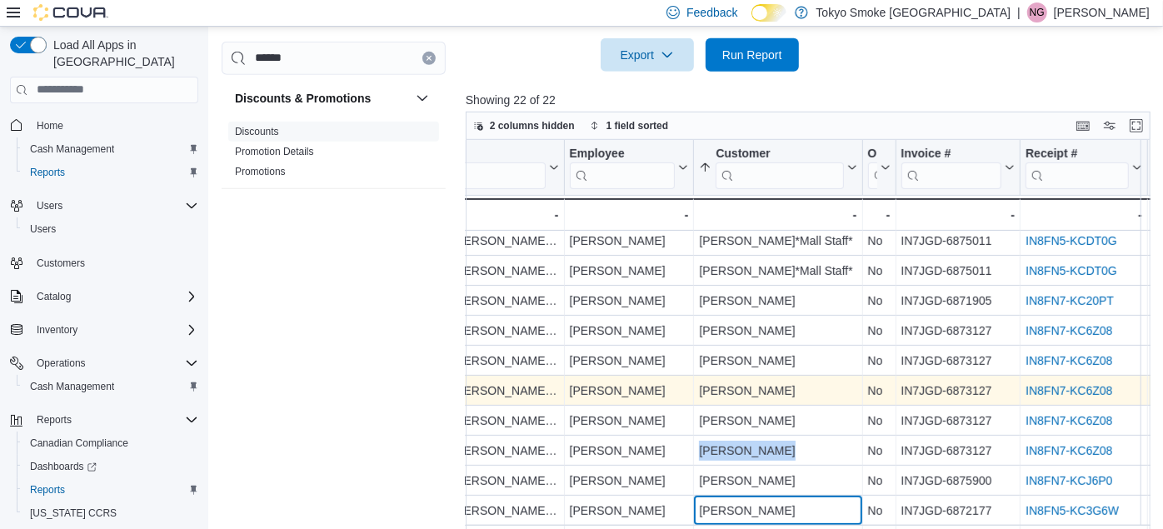
scroll to position [364, 352]
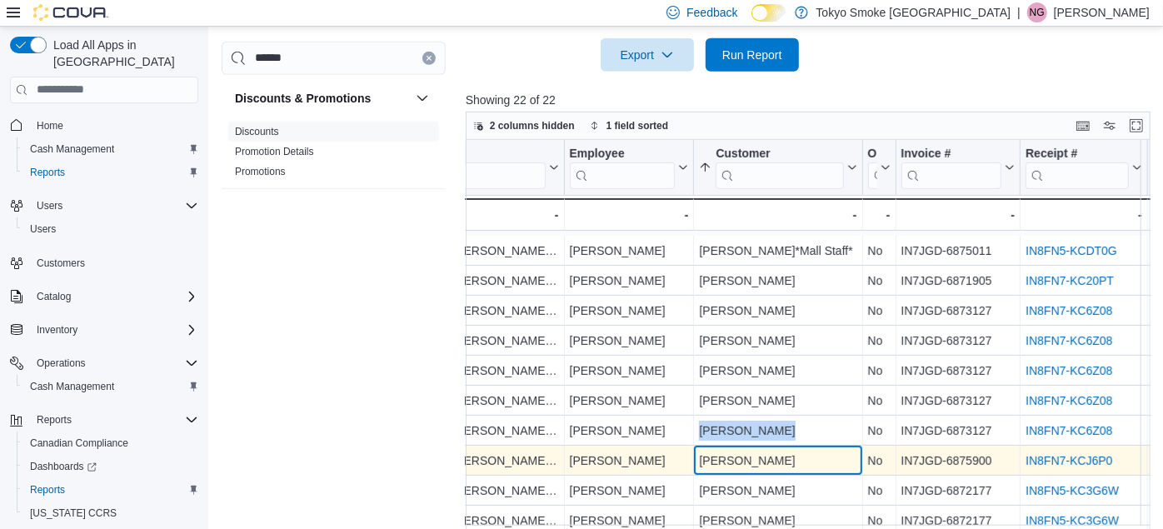
click at [772, 451] on div "[PERSON_NAME]" at bounding box center [778, 461] width 158 height 20
copy div "[PERSON_NAME]"
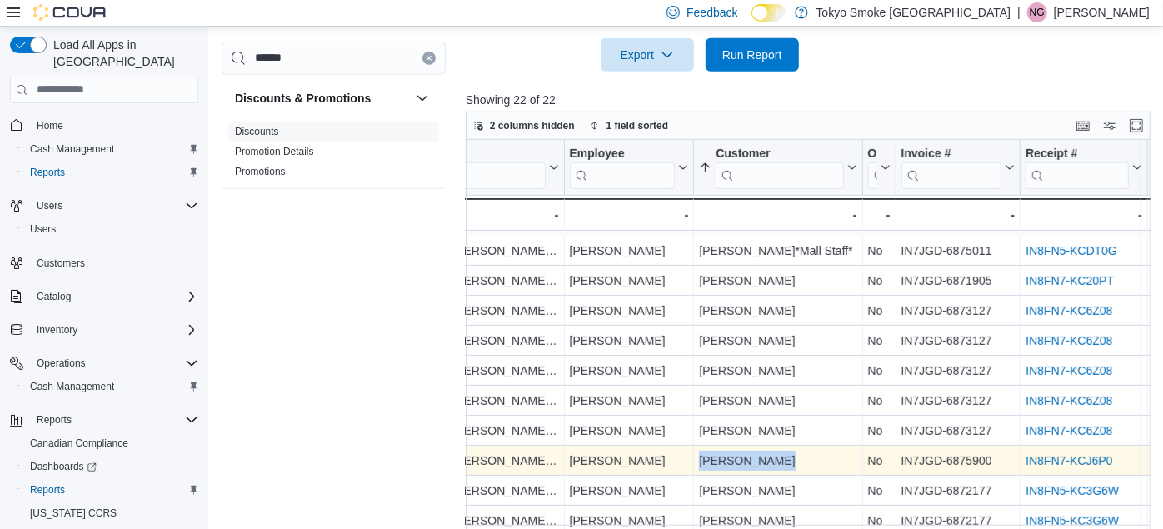
click at [1062, 454] on link "IN8FN7-KCJ6P0" at bounding box center [1069, 460] width 87 height 13
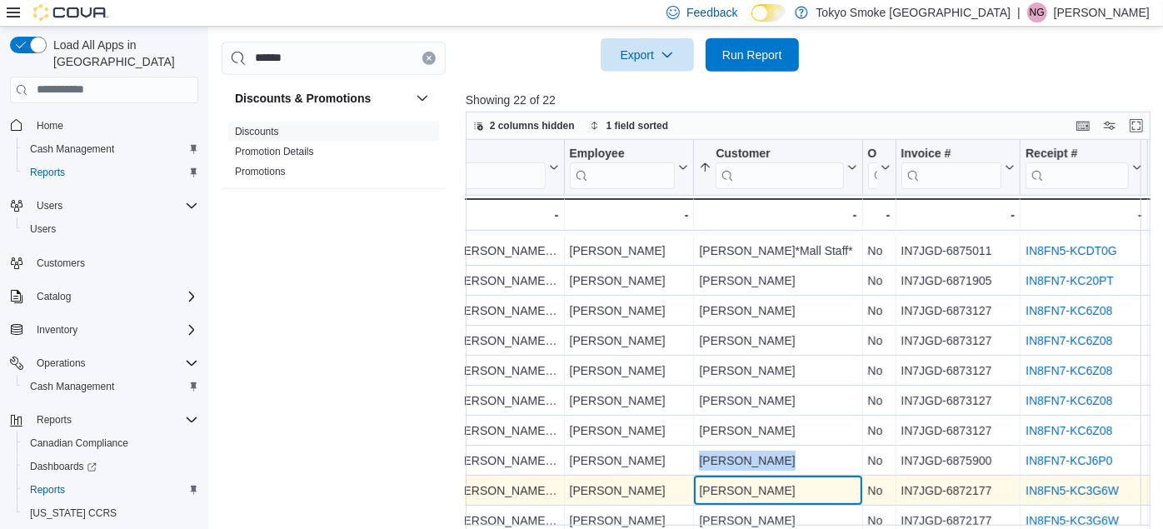
click at [714, 481] on div "Yasar Essa" at bounding box center [778, 491] width 158 height 20
copy div "Yasar Essa"
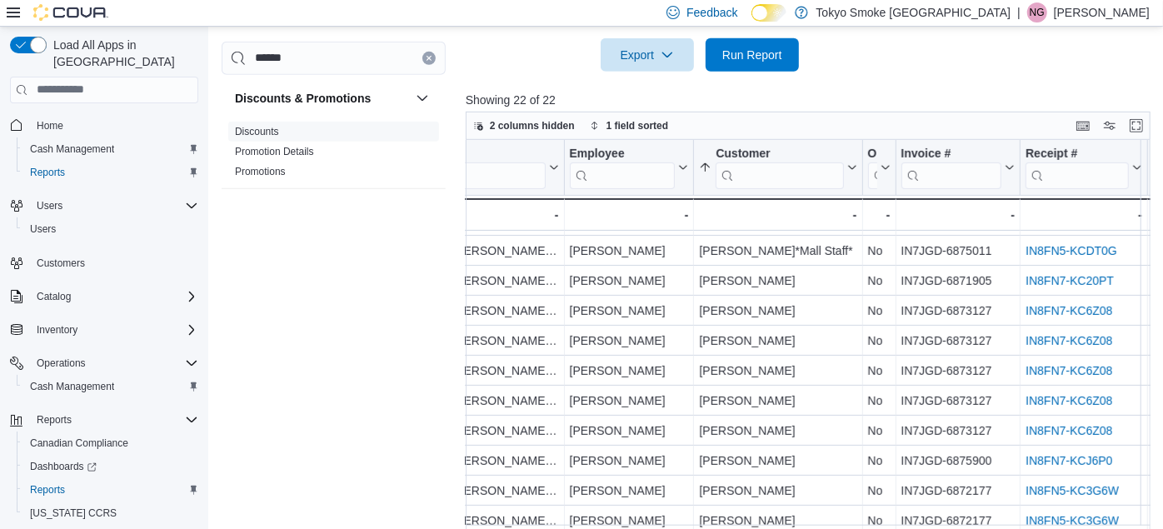
click at [547, 72] on div at bounding box center [812, 82] width 692 height 20
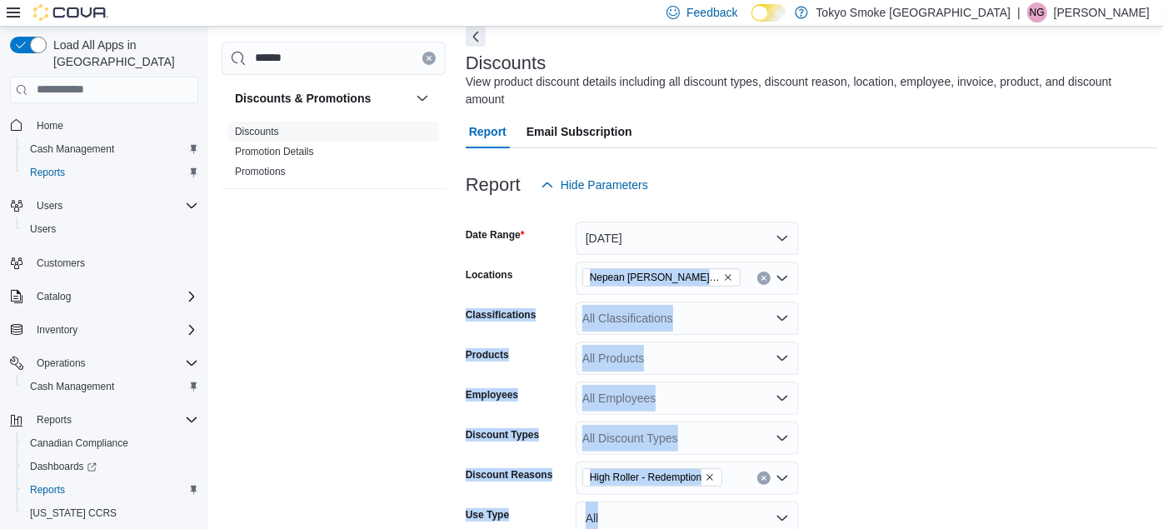
scroll to position [42, 0]
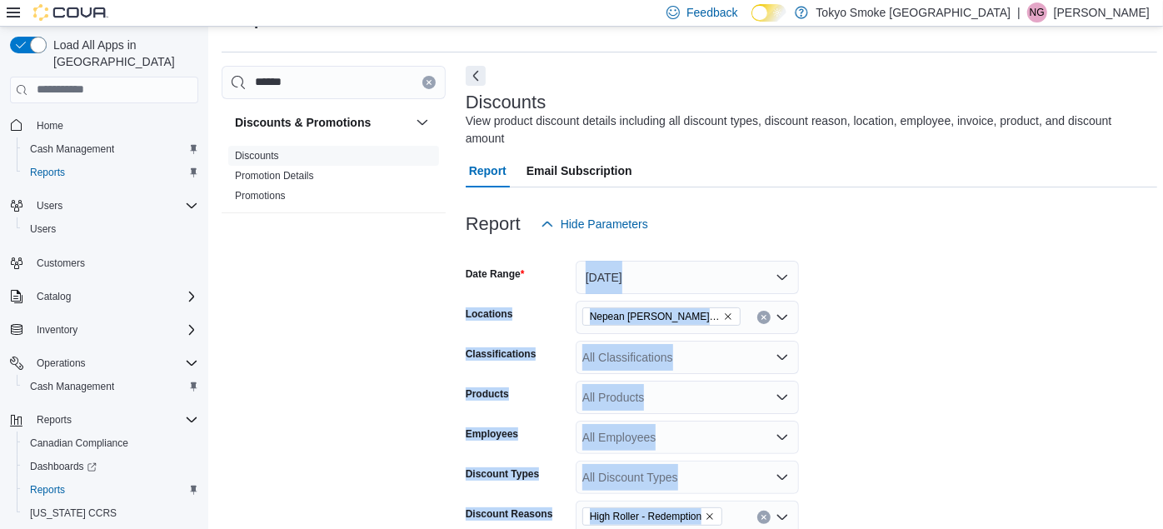
drag, startPoint x: 547, startPoint y: 71, endPoint x: 525, endPoint y: 250, distance: 180.5
click at [525, 250] on form "Date Range Yesterday Locations Nepean Chapman Mills Classifications All Classif…" at bounding box center [812, 471] width 692 height 460
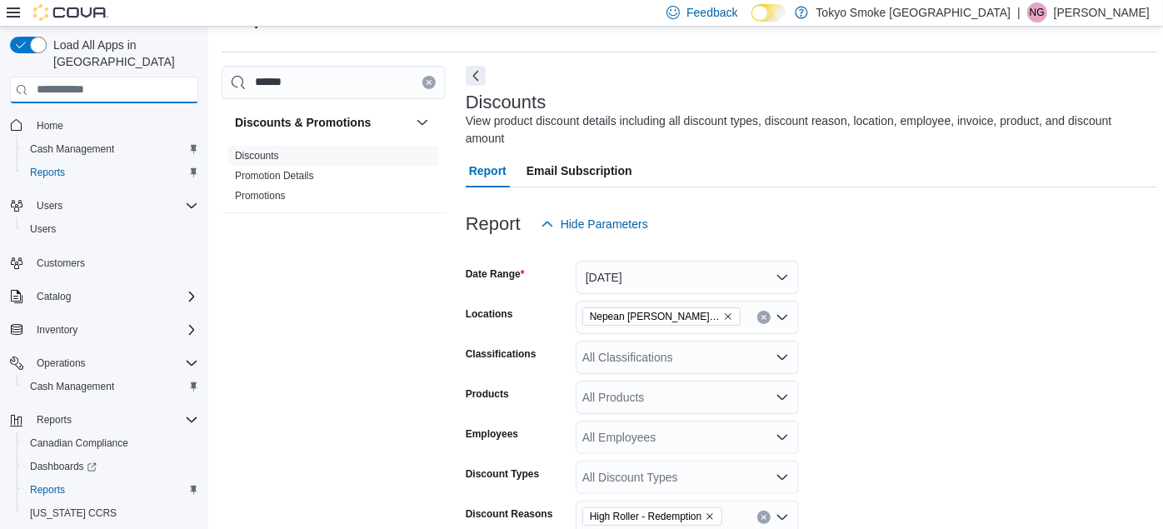
click at [85, 81] on input "search" at bounding box center [104, 90] width 188 height 27
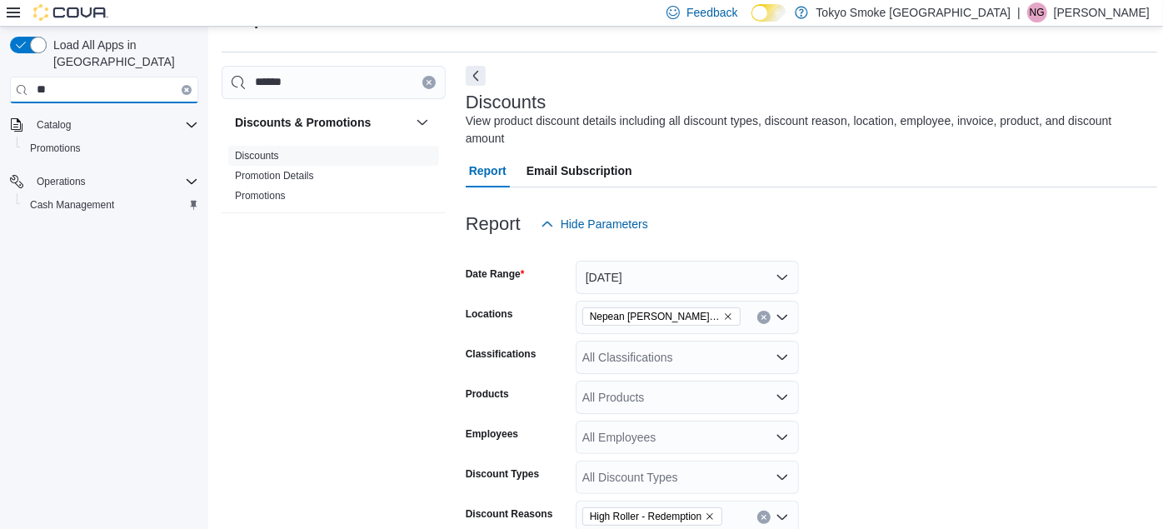
type input "*"
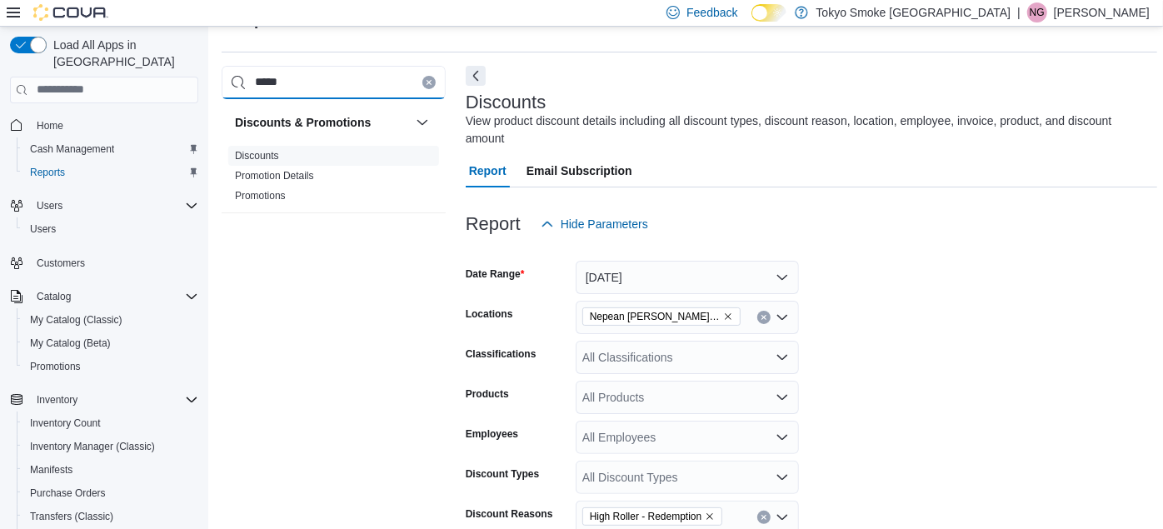
click at [363, 95] on input "*****" at bounding box center [334, 82] width 224 height 33
type input "*"
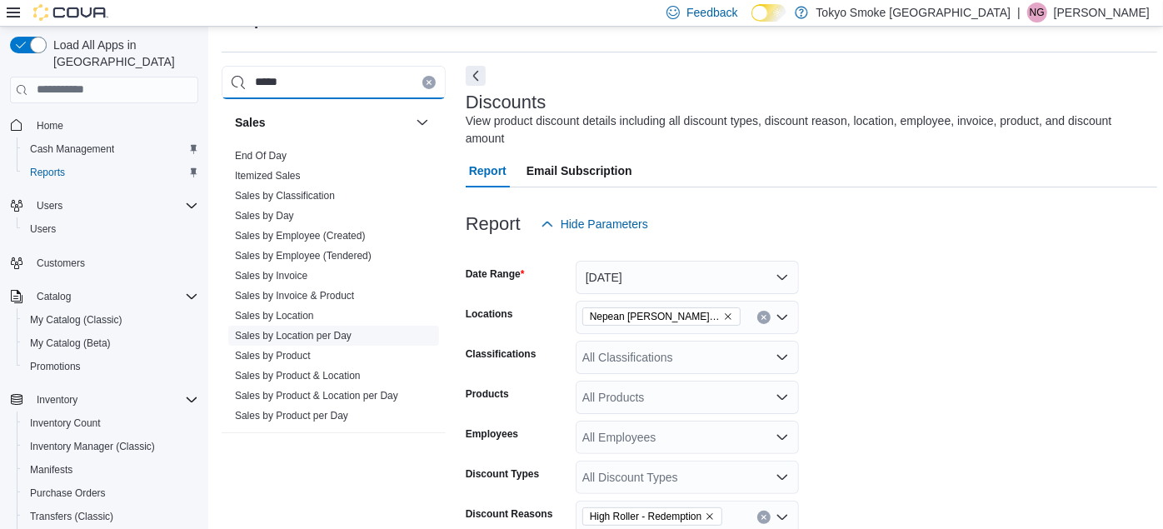
type input "*****"
click at [304, 333] on link "Sales by Location per Day" at bounding box center [293, 336] width 117 height 12
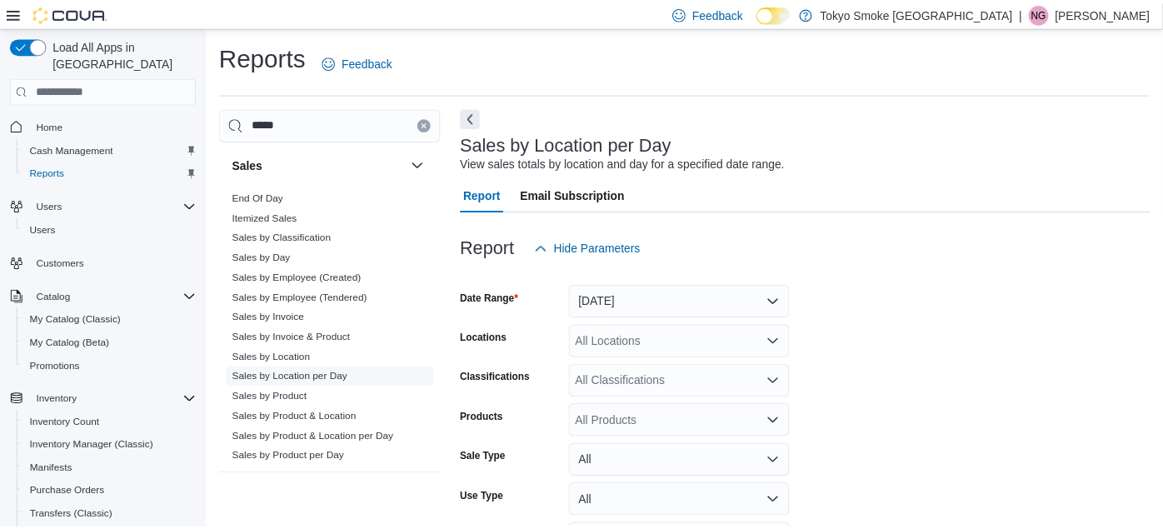
scroll to position [38, 0]
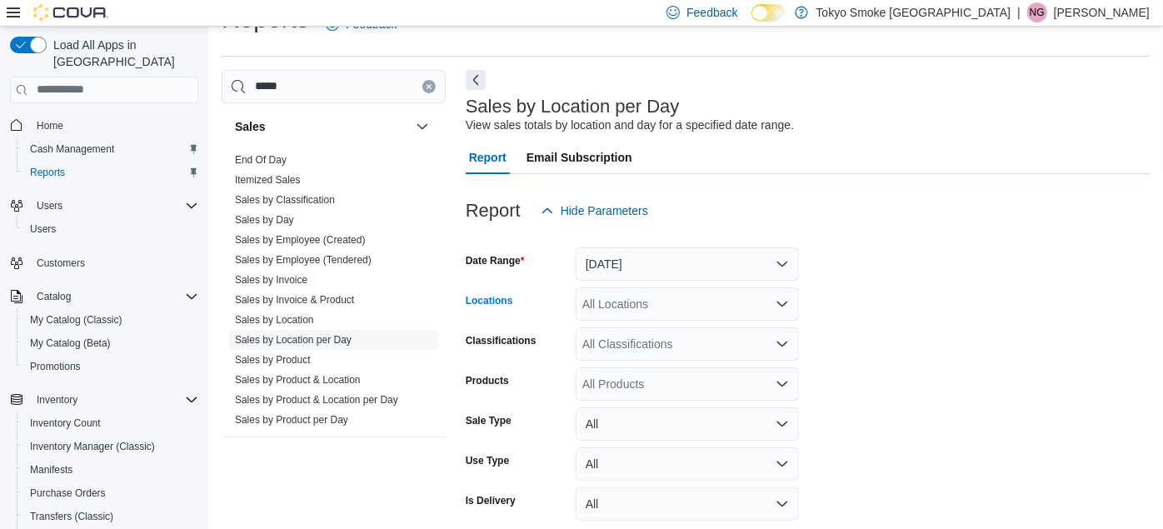
click at [595, 310] on div "All Locations" at bounding box center [687, 304] width 223 height 33
type input "****"
click at [644, 325] on span "Nepean Chapman Mills" at bounding box center [739, 332] width 239 height 17
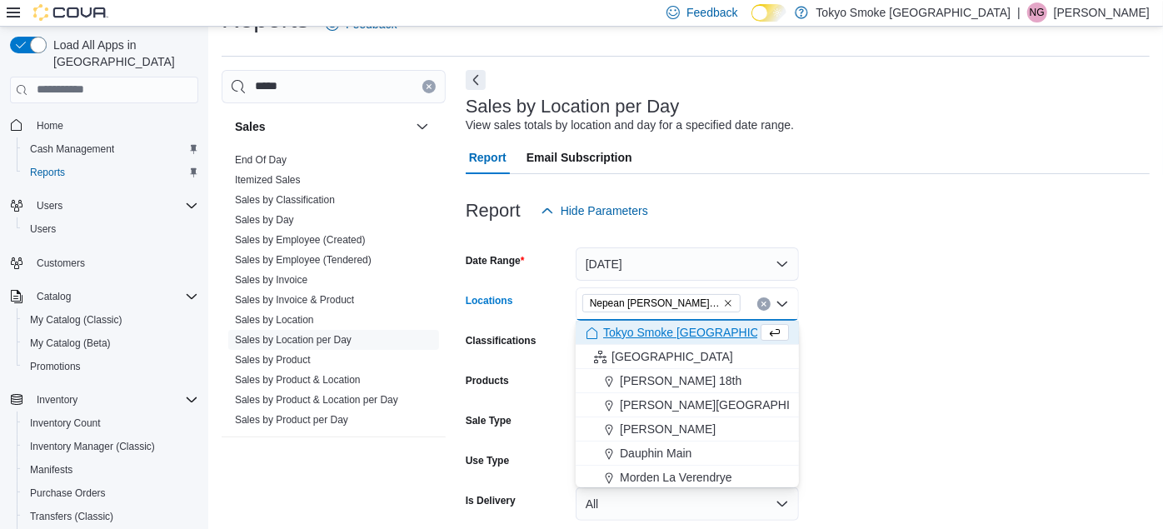
drag, startPoint x: 644, startPoint y: 325, endPoint x: 1058, endPoint y: 284, distance: 415.3
click at [1058, 284] on body "Feedback Dark Mode Tokyo Smoke Canada | NG Nadine Guindon Load All Apps in New …" at bounding box center [581, 281] width 1163 height 638
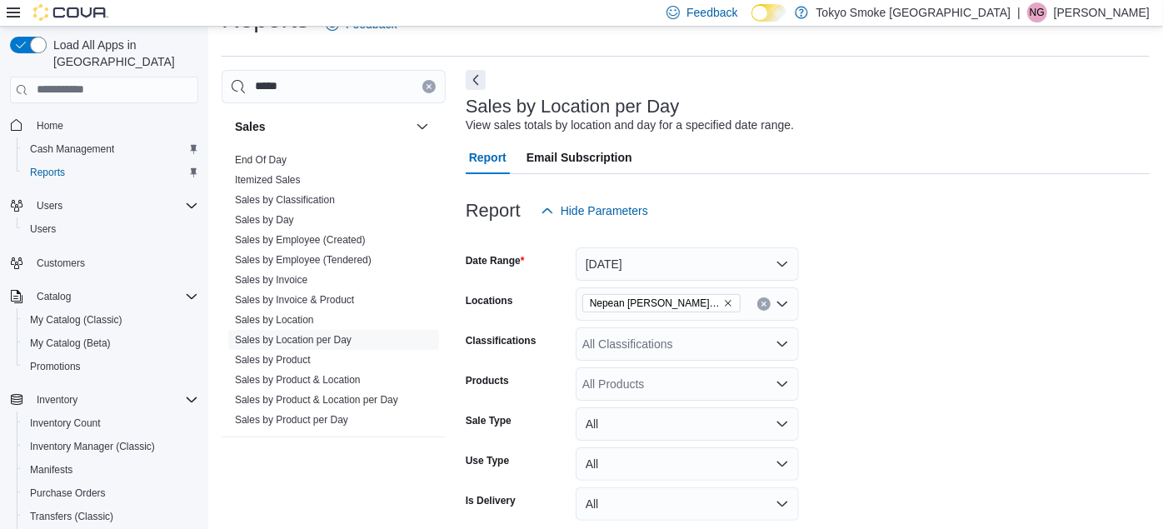
click at [1058, 284] on form "Date Range Yesterday Locations Nepean Chapman Mills Classifications All Classif…" at bounding box center [808, 398] width 684 height 340
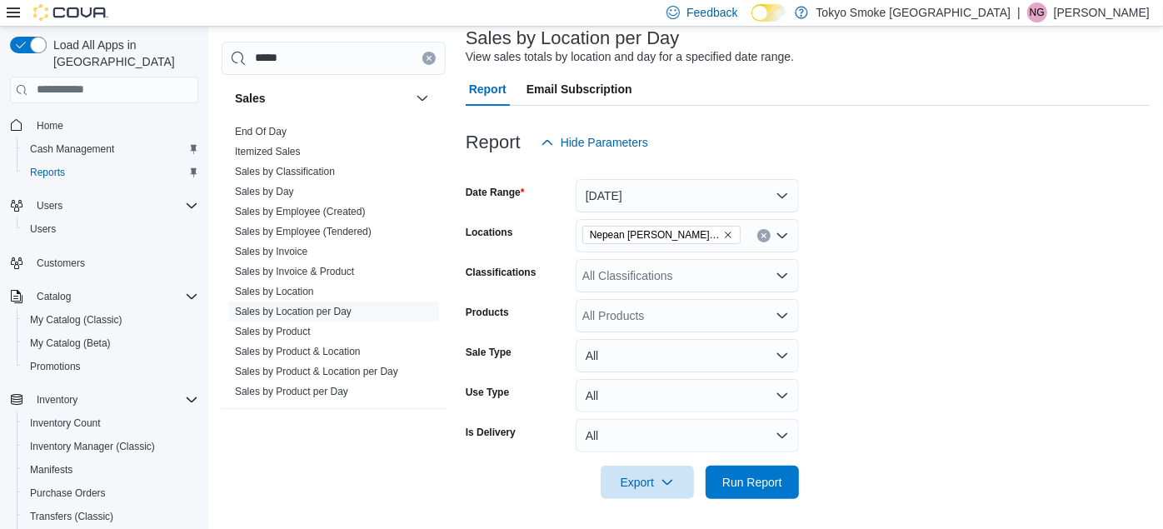
scroll to position [108, 0]
click at [733, 462] on div at bounding box center [808, 457] width 684 height 13
click at [741, 467] on span "Run Report" at bounding box center [752, 479] width 73 height 33
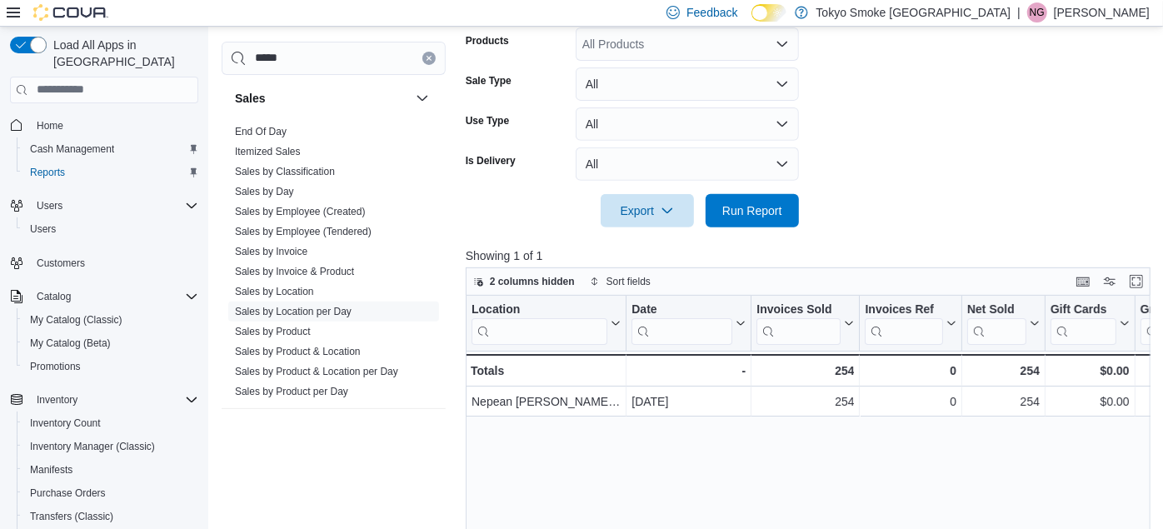
scroll to position [404, 0]
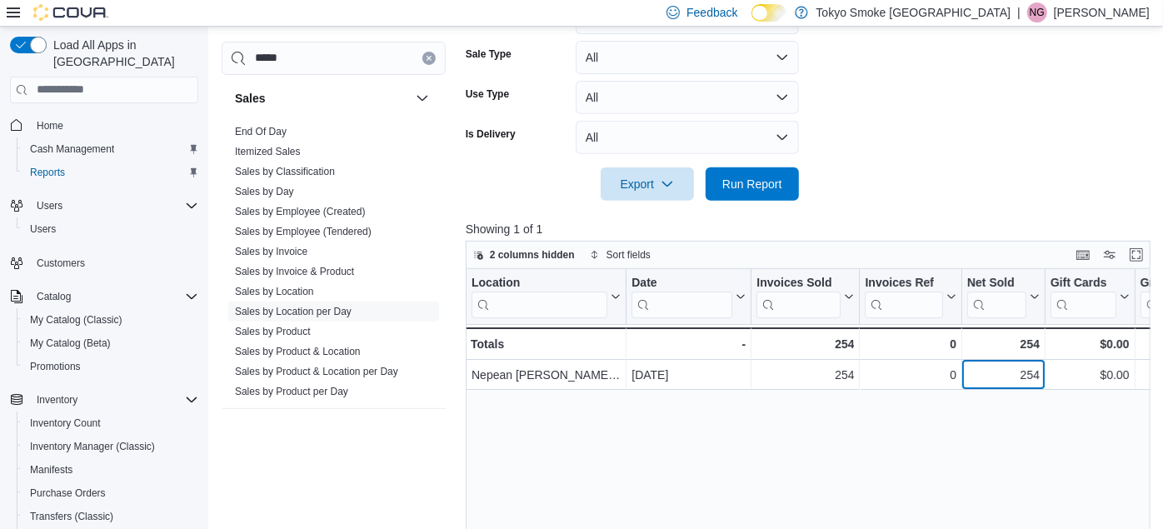
click at [1007, 377] on div "254" at bounding box center [1004, 375] width 73 height 20
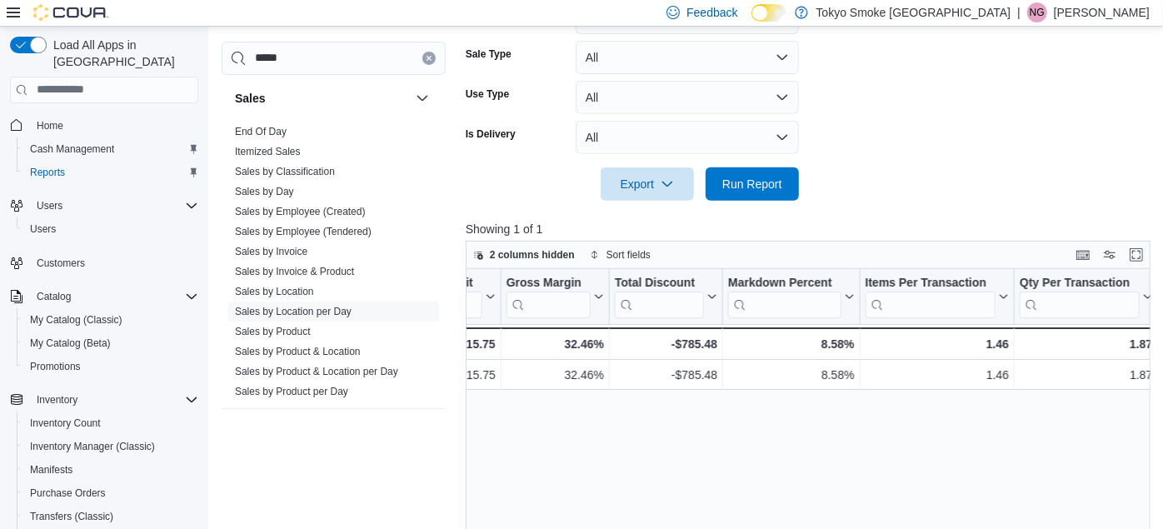
scroll to position [0, 1352]
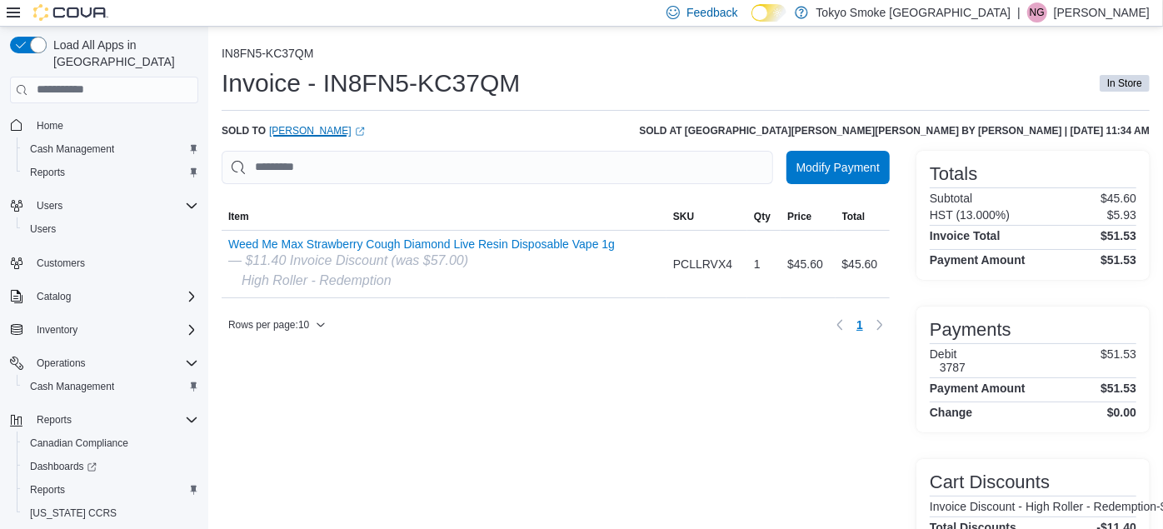
click at [318, 128] on link "Cory Switzer (opens in a new tab or window)" at bounding box center [317, 130] width 96 height 13
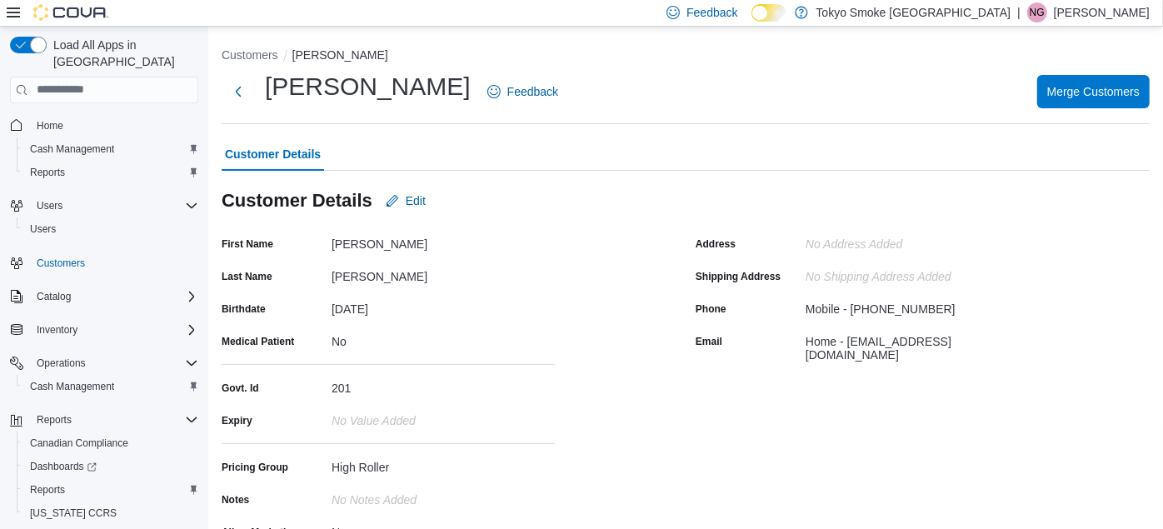
click at [879, 306] on div "Mobile - (613) 229-4431" at bounding box center [881, 306] width 150 height 20
drag, startPoint x: 880, startPoint y: 305, endPoint x: 852, endPoint y: 309, distance: 28.6
click at [852, 309] on div "Mobile - (613) 229-4431" at bounding box center [881, 306] width 150 height 20
click at [917, 309] on div "Mobile - (613) 229-4431" at bounding box center [881, 306] width 150 height 20
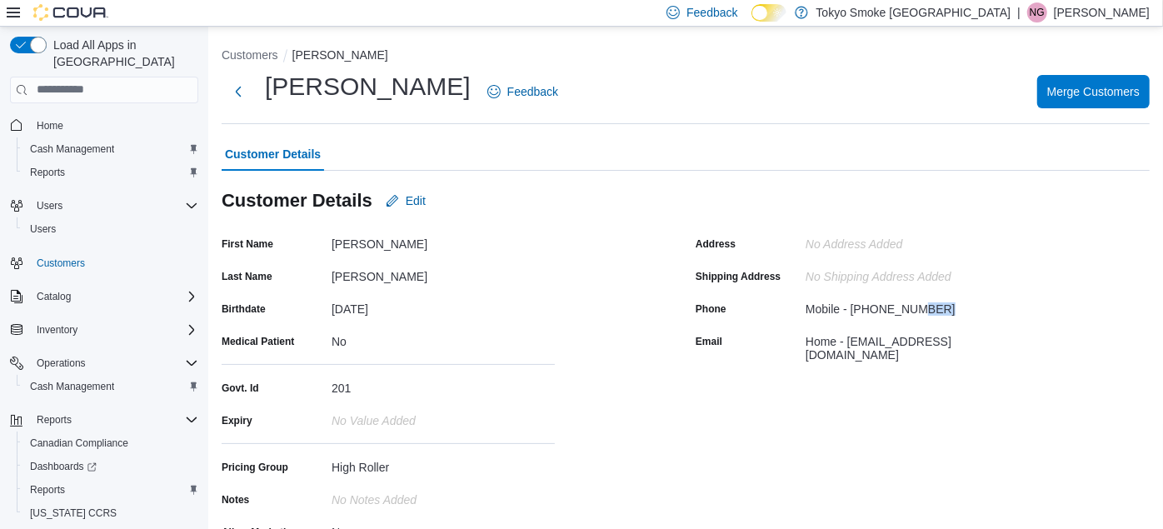
click at [917, 309] on div "Mobile - (613) 229-4431" at bounding box center [881, 306] width 150 height 20
copy div "Mobile - (613) 229-4431"
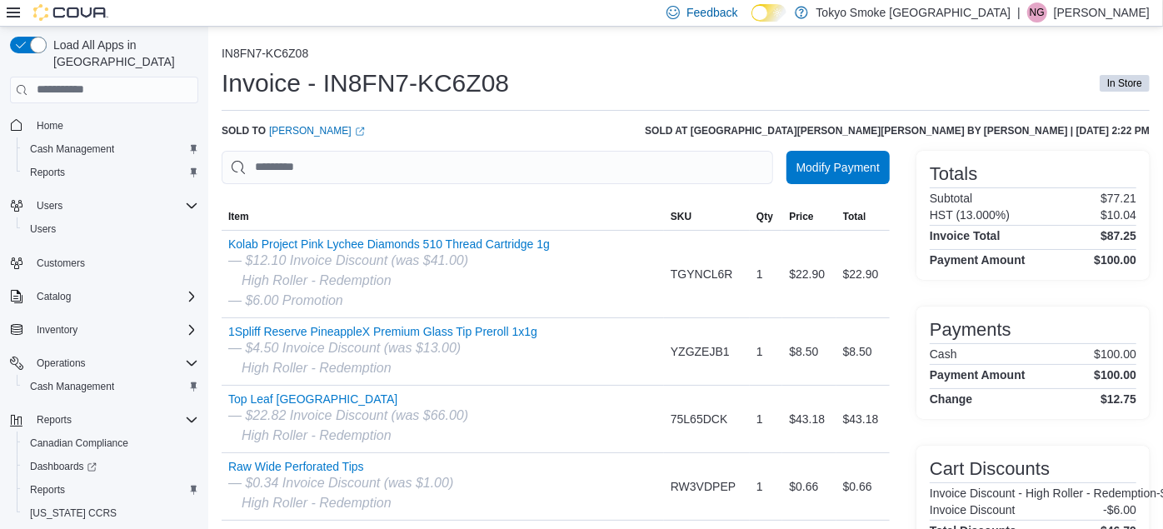
click at [307, 123] on div "IN8FN7-KC6Z08 Invoice - IN8FN7-KC6Z08 In Store Sold to Tara Simser (opens in a …" at bounding box center [686, 338] width 928 height 582
click at [303, 132] on link "Tara Simser (opens in a new tab or window)" at bounding box center [317, 130] width 96 height 13
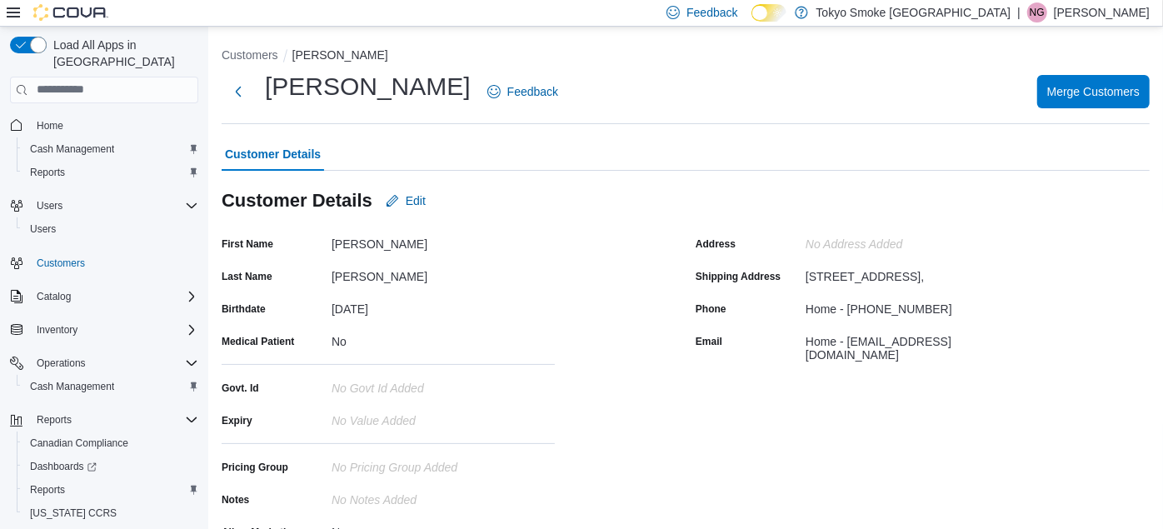
click at [871, 316] on div "Home - [PHONE_NUMBER]" at bounding box center [879, 306] width 147 height 20
click at [871, 316] on div "Home - (613) 415-5641" at bounding box center [879, 306] width 147 height 20
click at [879, 322] on div "Home - (613) 415-5641" at bounding box center [917, 309] width 223 height 26
drag, startPoint x: 851, startPoint y: 314, endPoint x: 949, endPoint y: 317, distance: 98.4
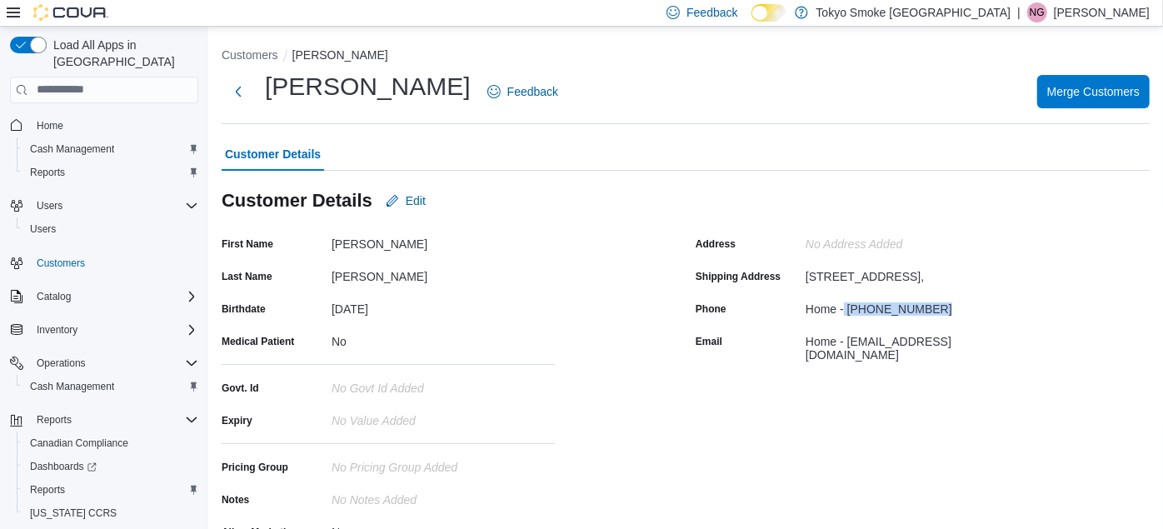
click at [949, 316] on div "Home - (613) 415-5641" at bounding box center [917, 306] width 223 height 20
copy div "(613) 415-5641"
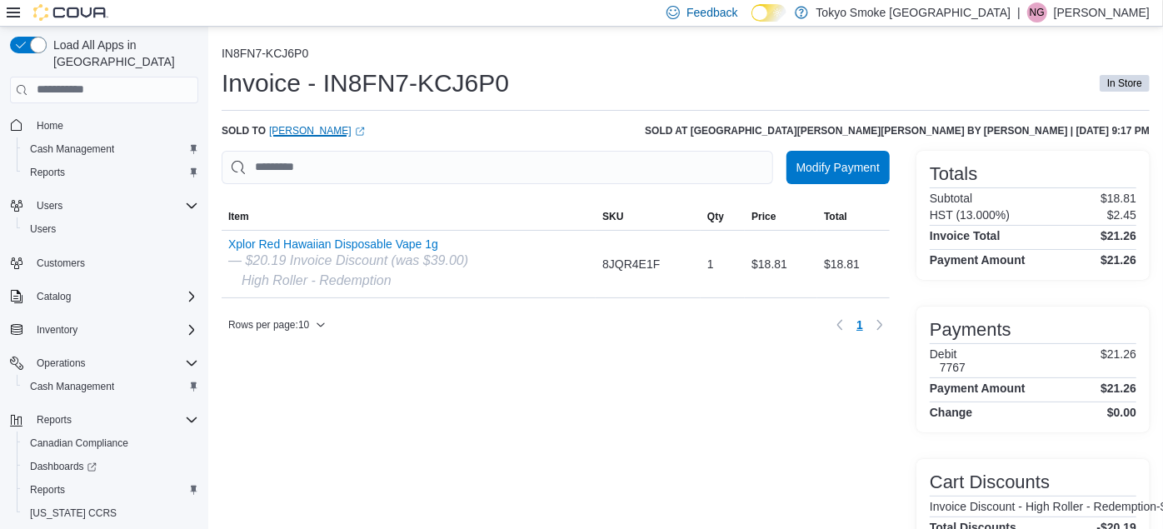
click at [298, 133] on link "William Cooper (opens in a new tab or window)" at bounding box center [317, 130] width 96 height 13
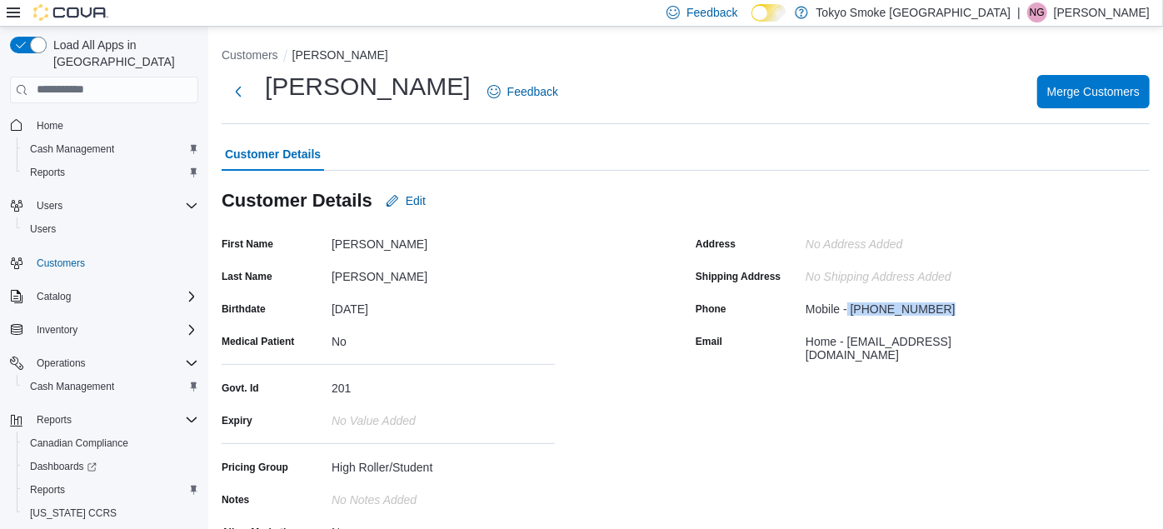
drag, startPoint x: 856, startPoint y: 306, endPoint x: 952, endPoint y: 311, distance: 96.0
click at [952, 311] on div "Mobile - [PHONE_NUMBER]" at bounding box center [917, 306] width 223 height 20
copy div "[PHONE_NUMBER]"
click at [238, 104] on button "Next" at bounding box center [238, 90] width 33 height 33
